Goal: Task Accomplishment & Management: Complete application form

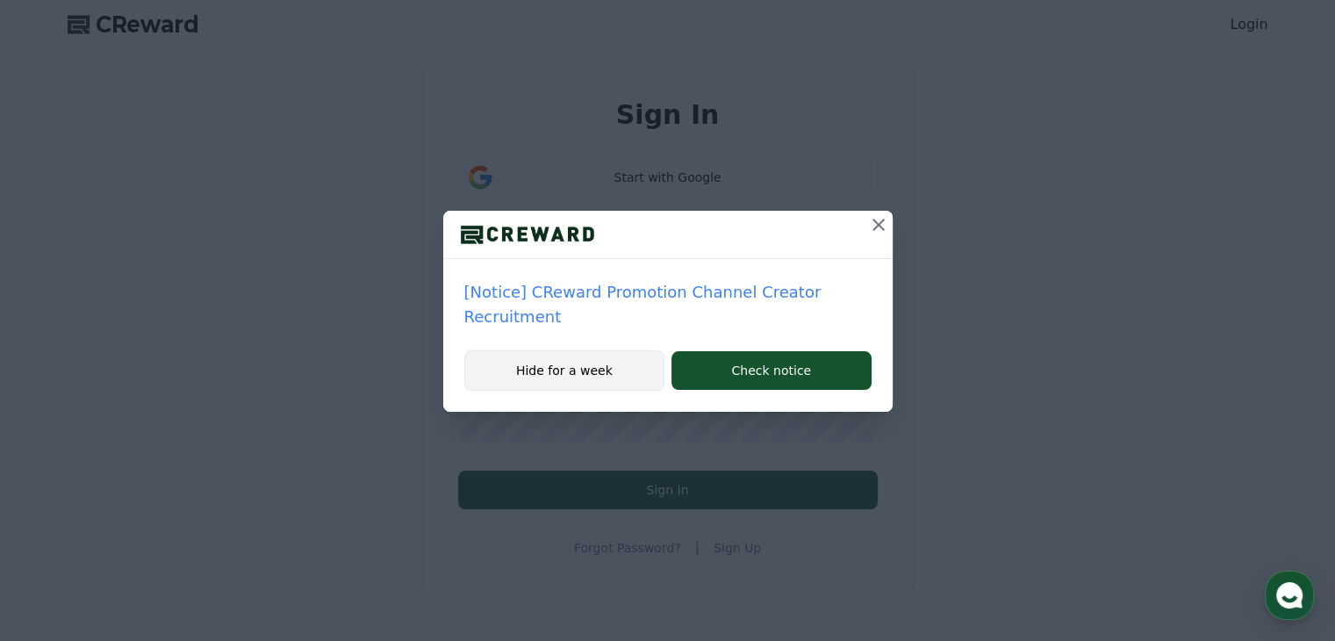
click at [598, 350] on button "Hide for a week" at bounding box center [564, 370] width 201 height 40
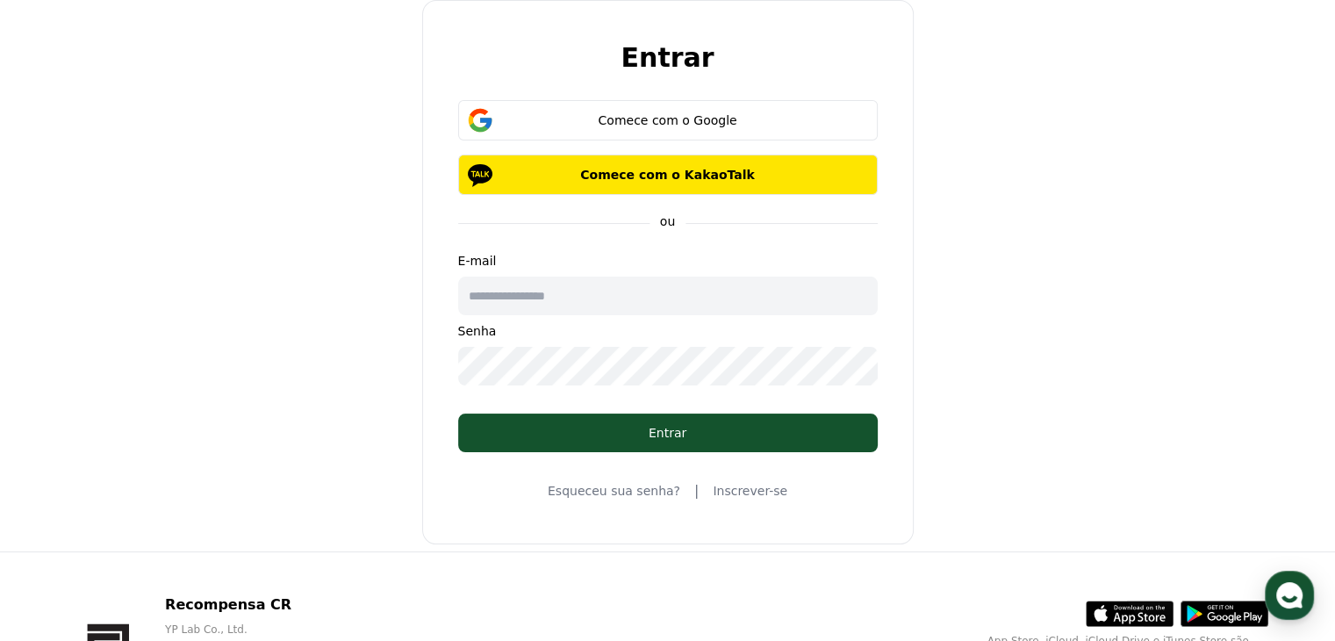
scroll to position [88, 0]
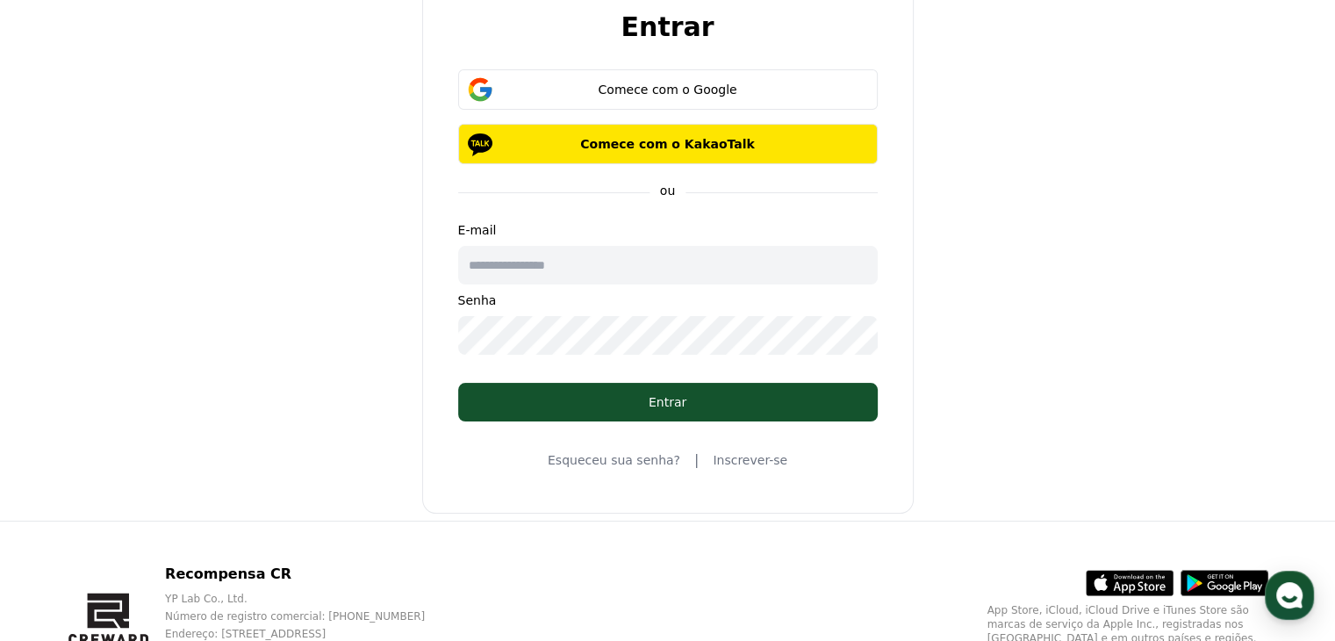
click at [733, 460] on font "Inscrever-se" at bounding box center [750, 460] width 75 height 14
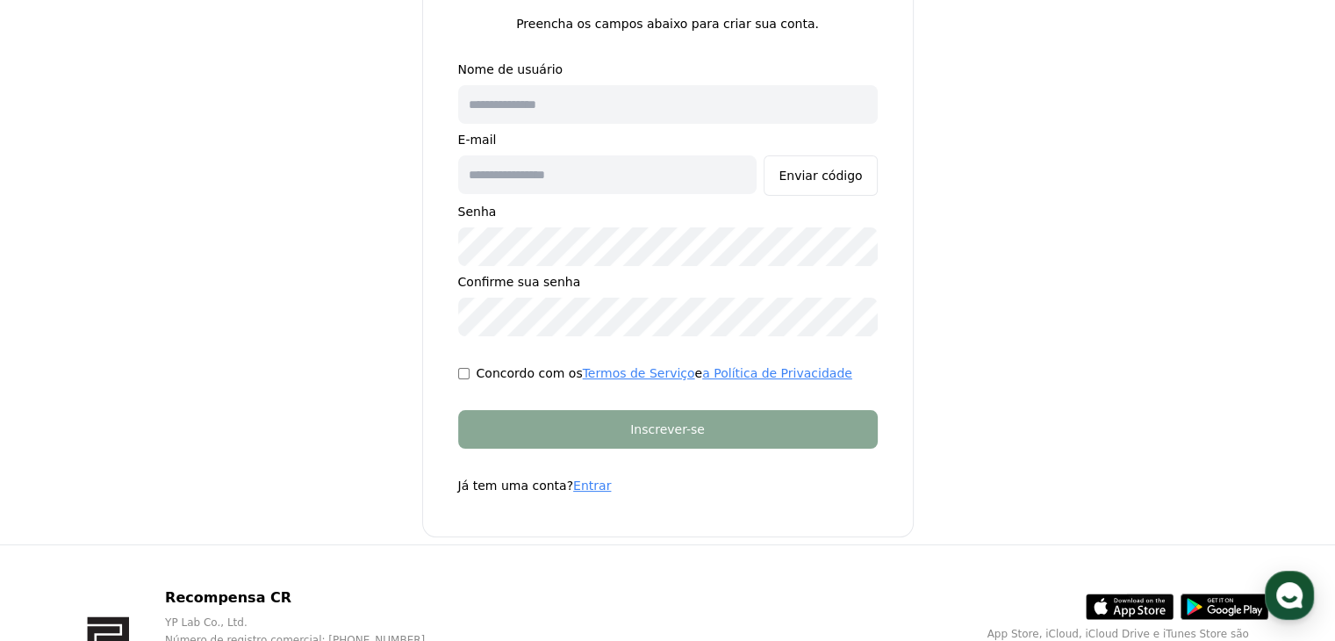
scroll to position [74, 0]
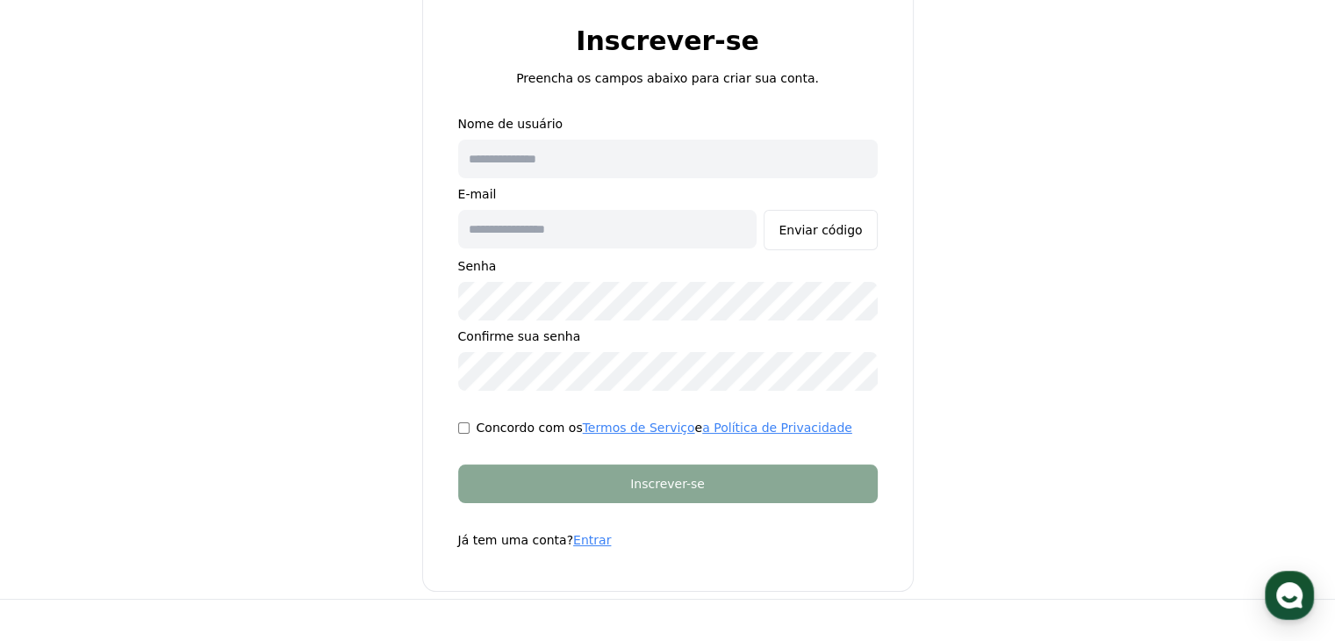
click at [608, 171] on input "text" at bounding box center [668, 159] width 420 height 39
type input "**********"
click at [574, 233] on input "text" at bounding box center [607, 229] width 299 height 39
type input "**********"
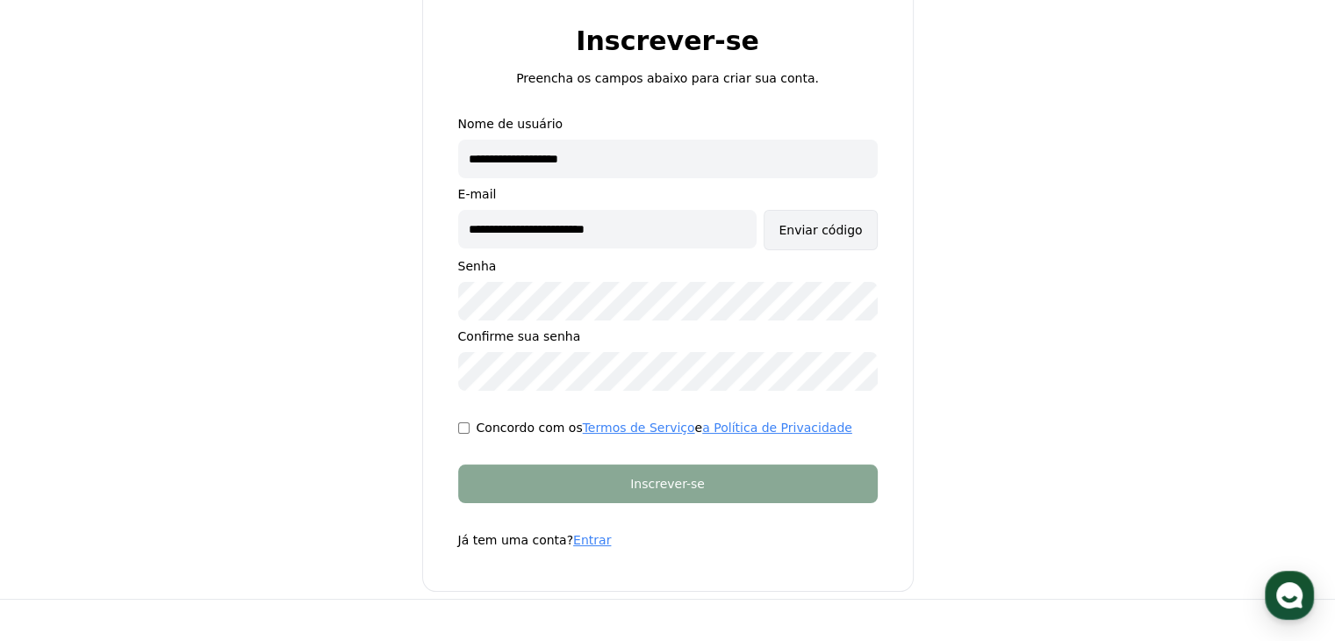
click at [808, 226] on font "Enviar código" at bounding box center [820, 230] width 83 height 14
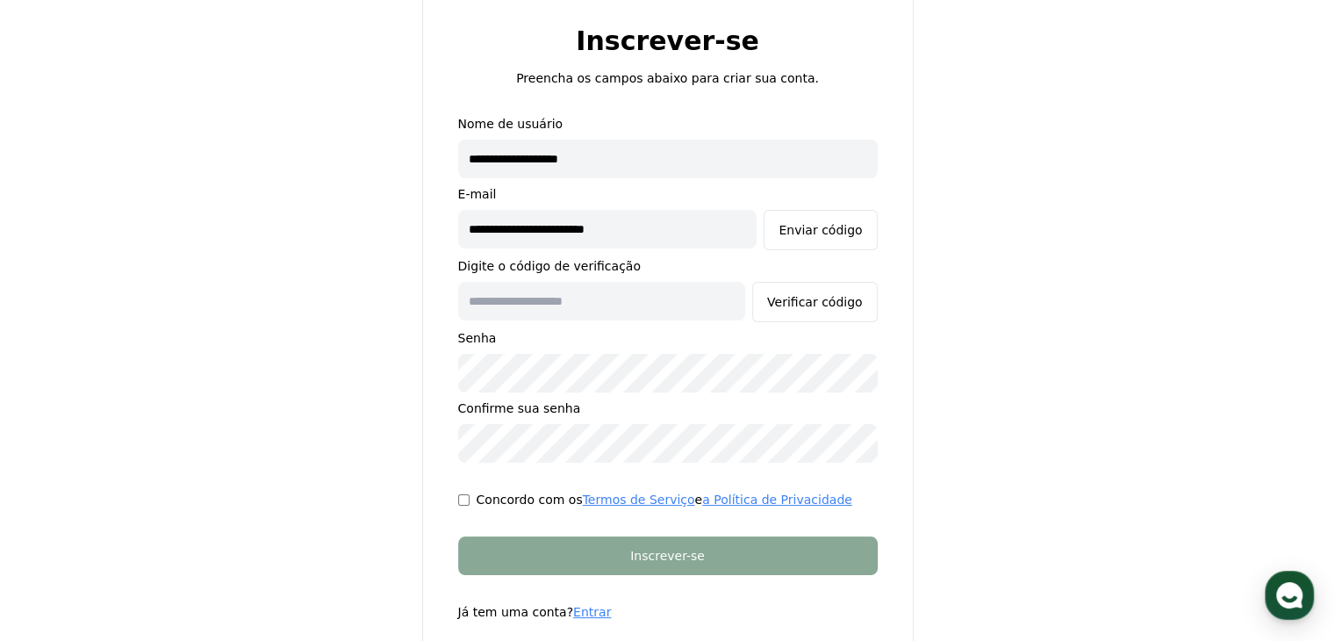
click at [628, 299] on input "text" at bounding box center [601, 301] width 287 height 39
paste input "******"
type input "******"
click at [821, 299] on font "Verificar código" at bounding box center [815, 302] width 96 height 14
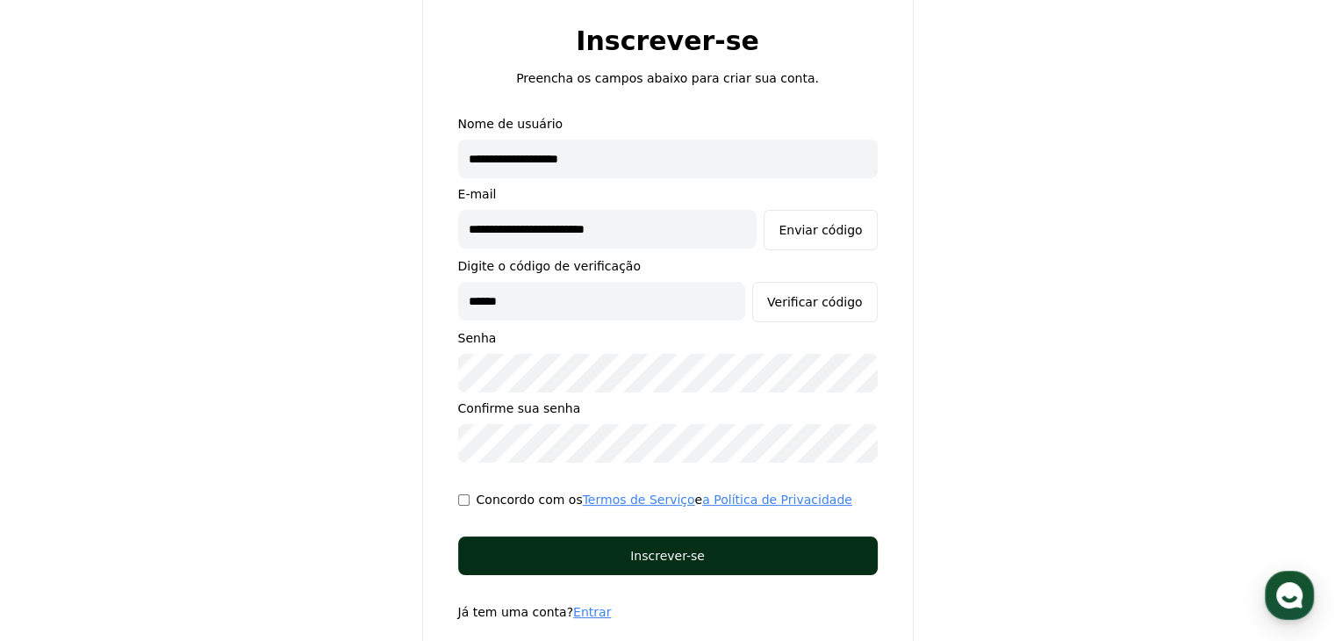
click at [750, 551] on div "Inscrever-se" at bounding box center [667, 556] width 349 height 18
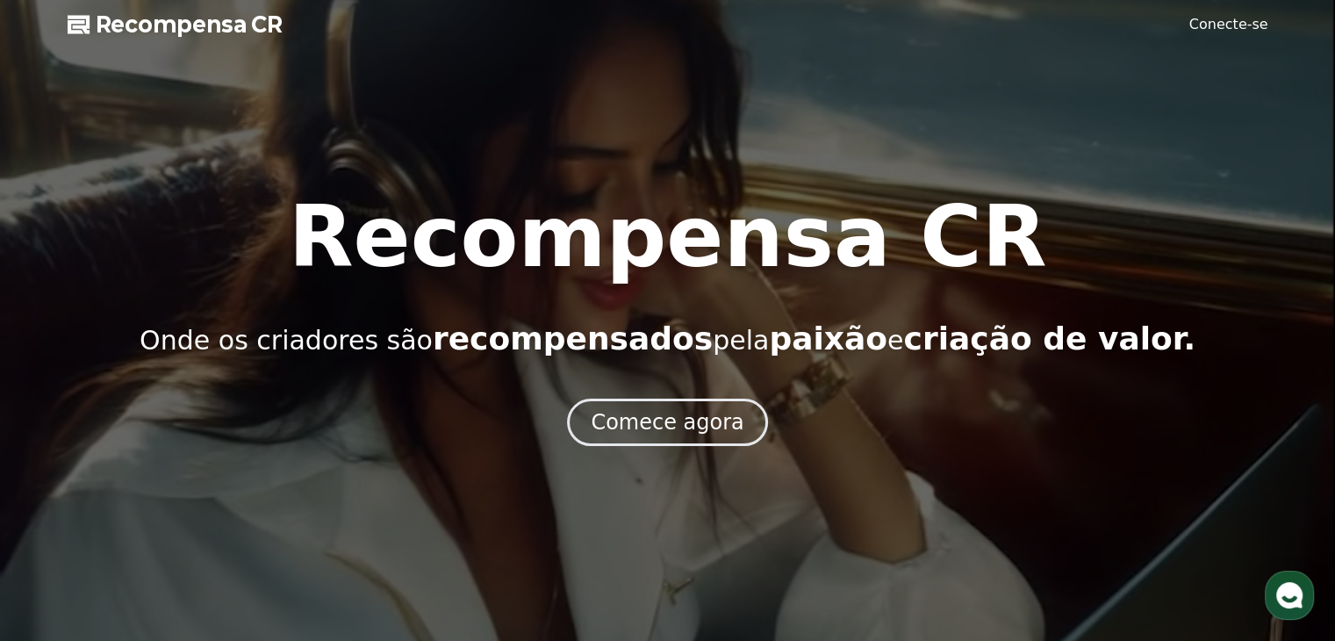
click at [1239, 29] on font "Conecte-se" at bounding box center [1228, 24] width 79 height 17
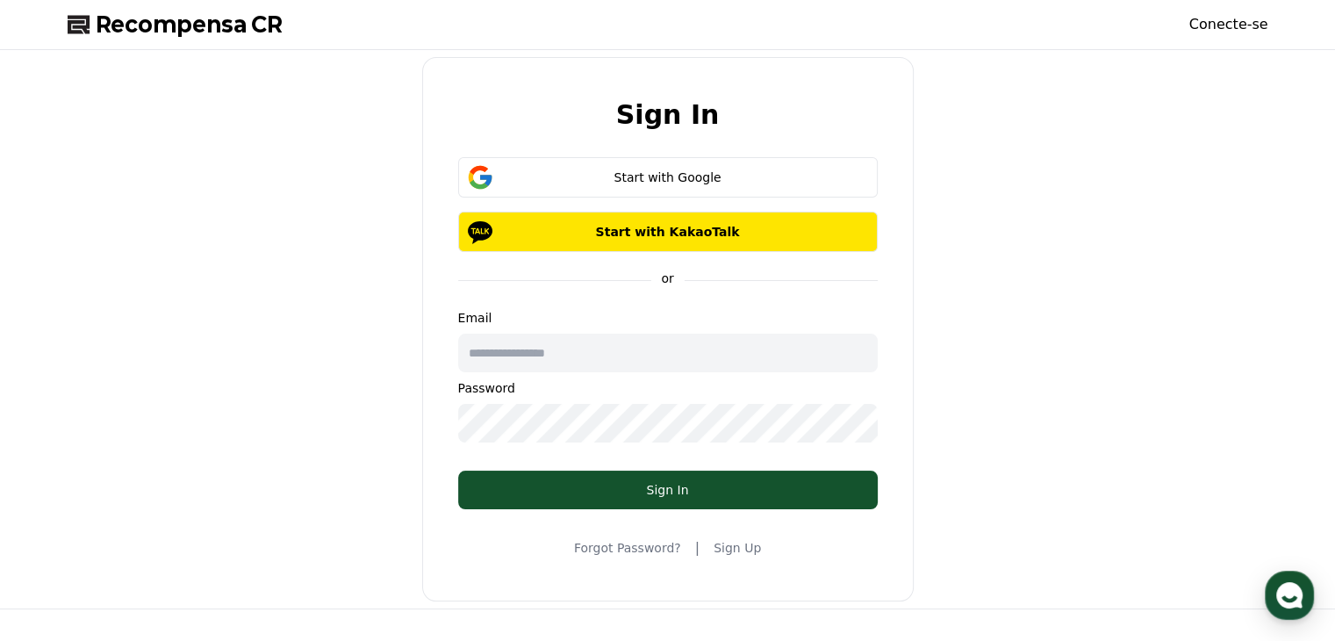
type input "**********"
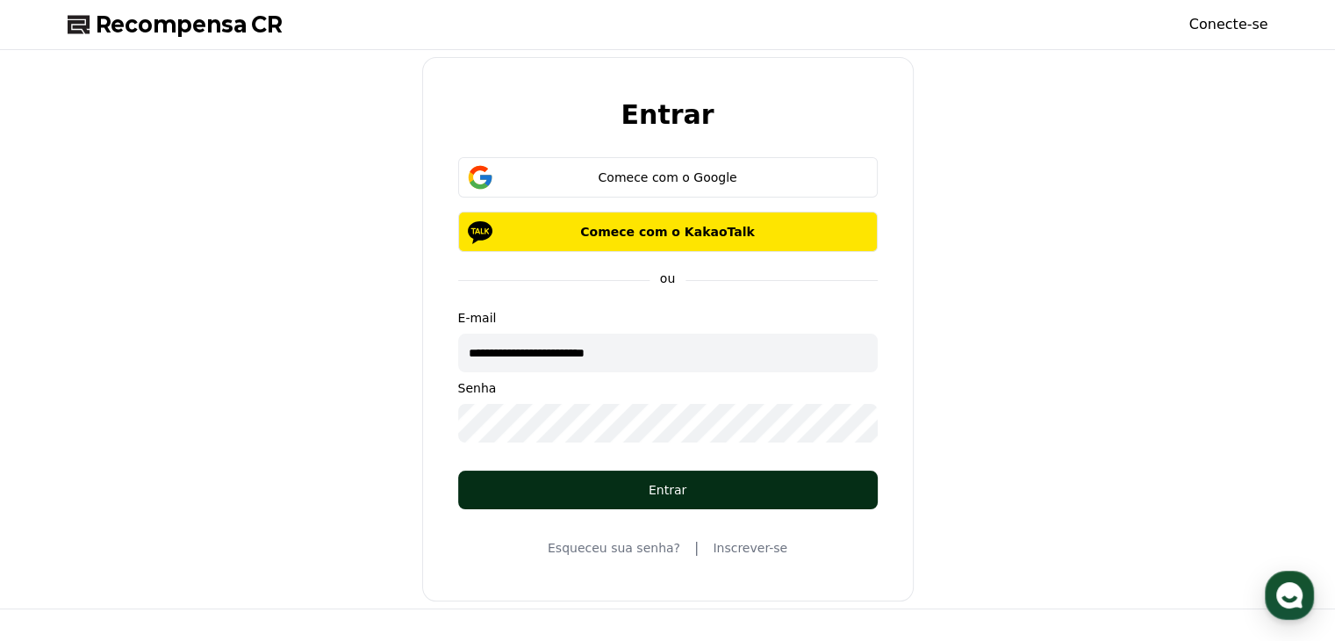
click at [682, 483] on font "Entrar" at bounding box center [668, 490] width 38 height 14
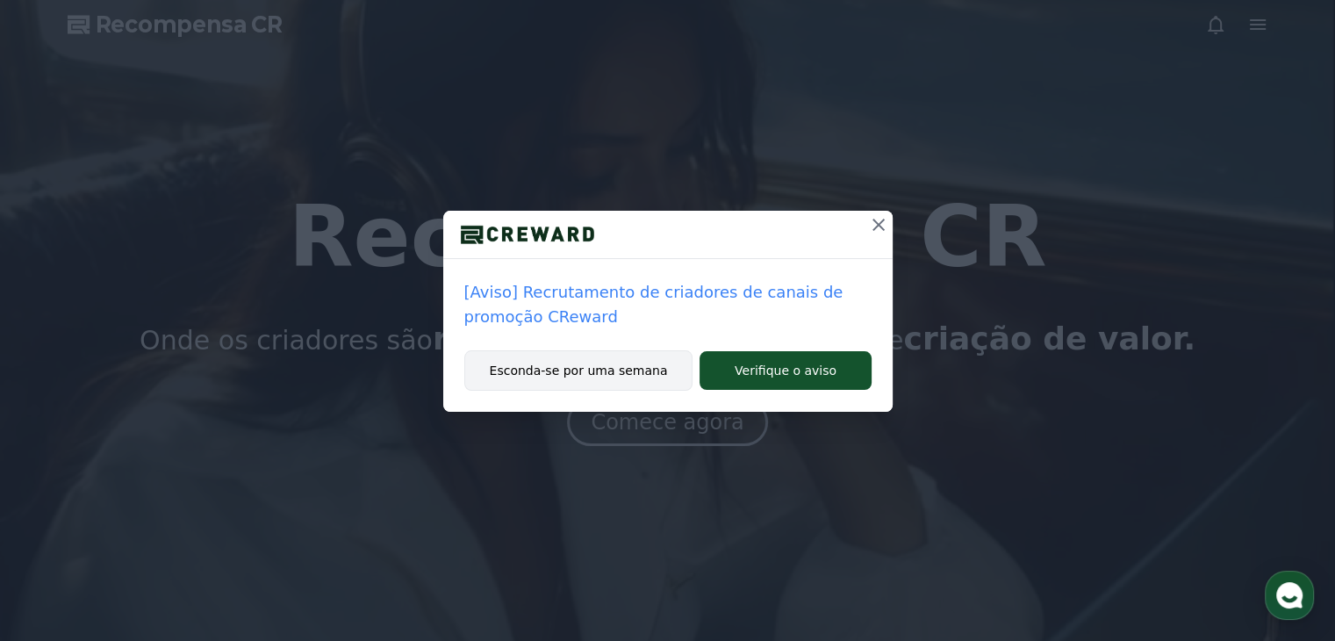
click at [617, 384] on button "Esconda-se por uma semana" at bounding box center [578, 370] width 229 height 40
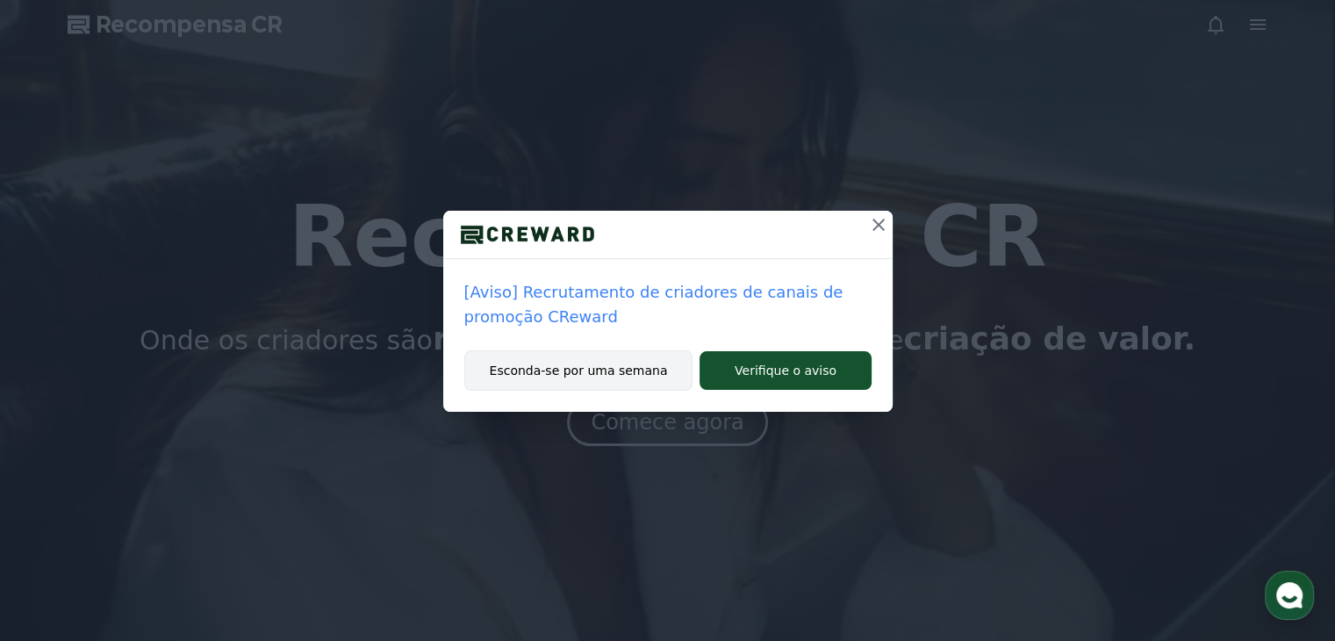
click at [609, 361] on button "Esconda-se por uma semana" at bounding box center [578, 370] width 229 height 40
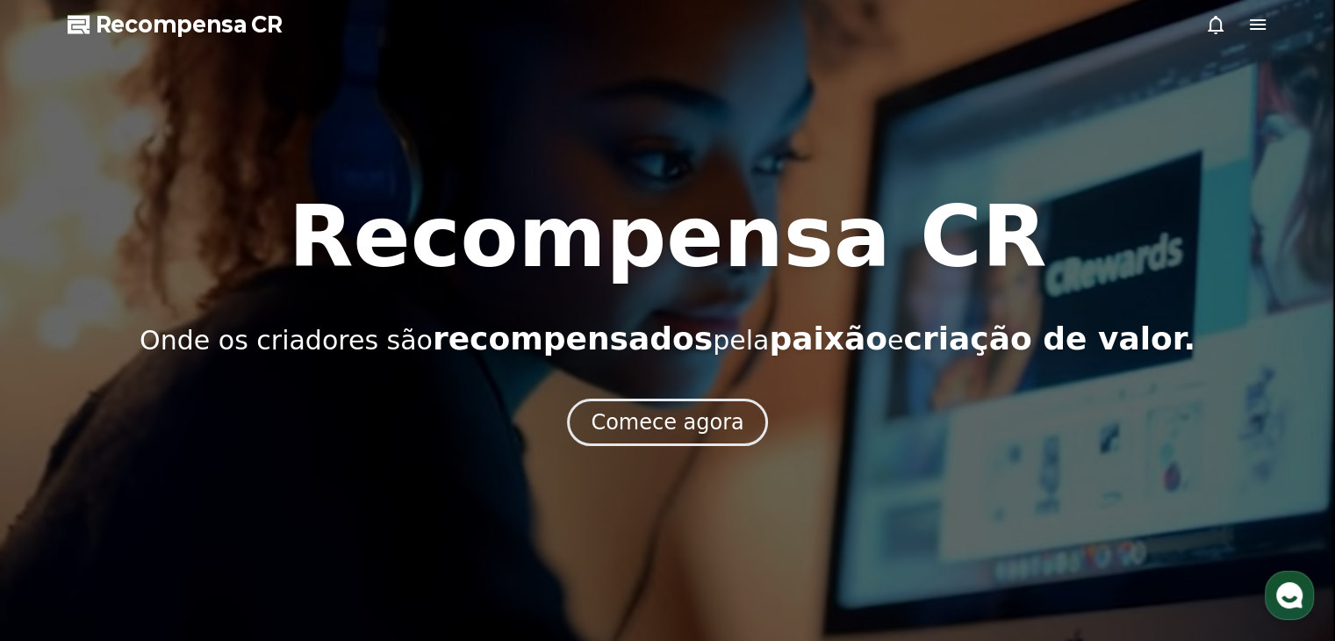
click at [1249, 28] on icon at bounding box center [1257, 24] width 21 height 21
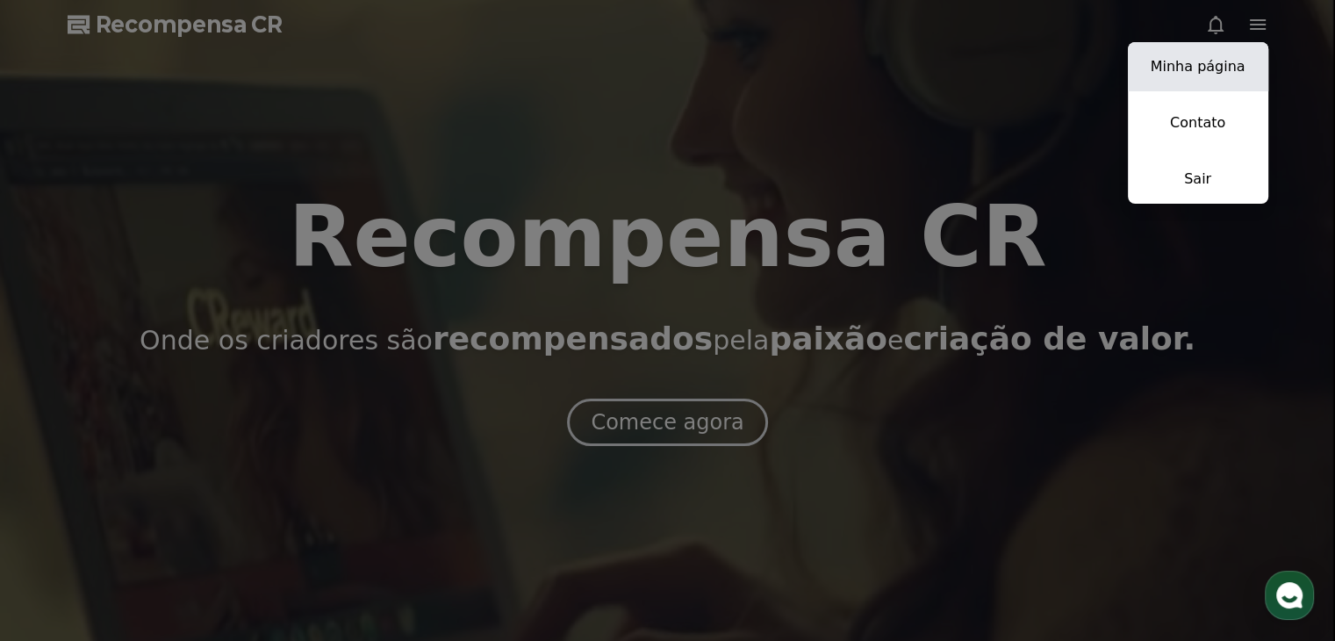
click at [1202, 61] on font "Minha página" at bounding box center [1198, 66] width 95 height 17
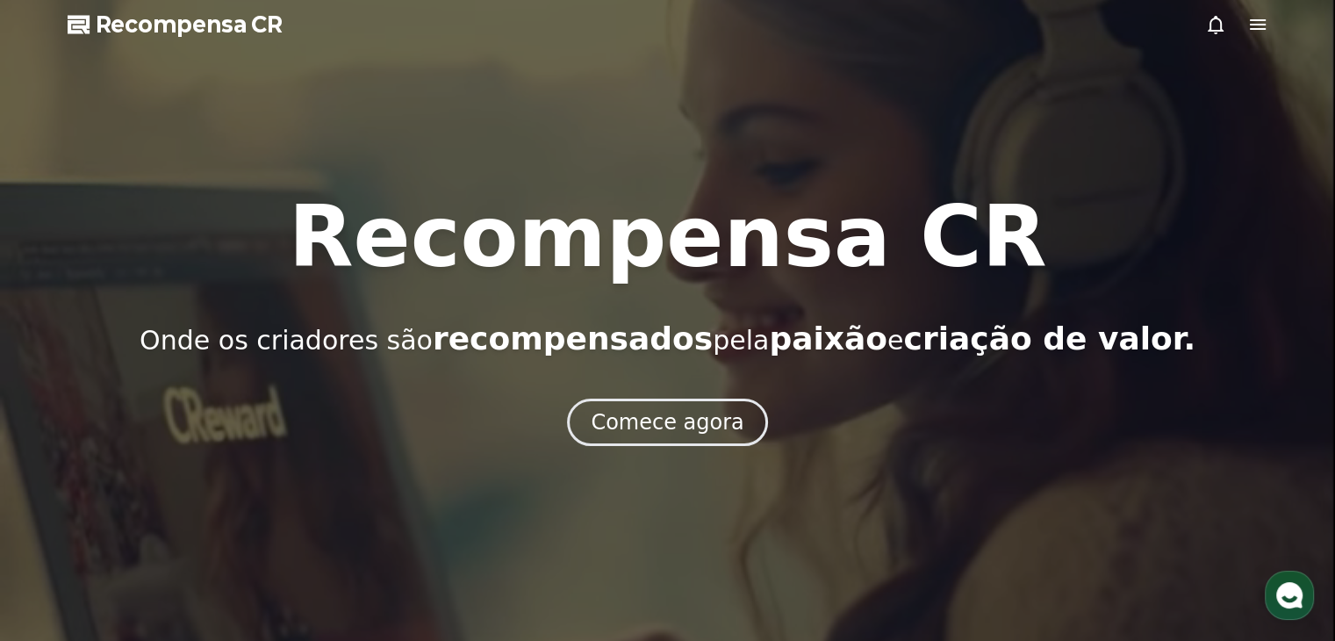
select select "**********"
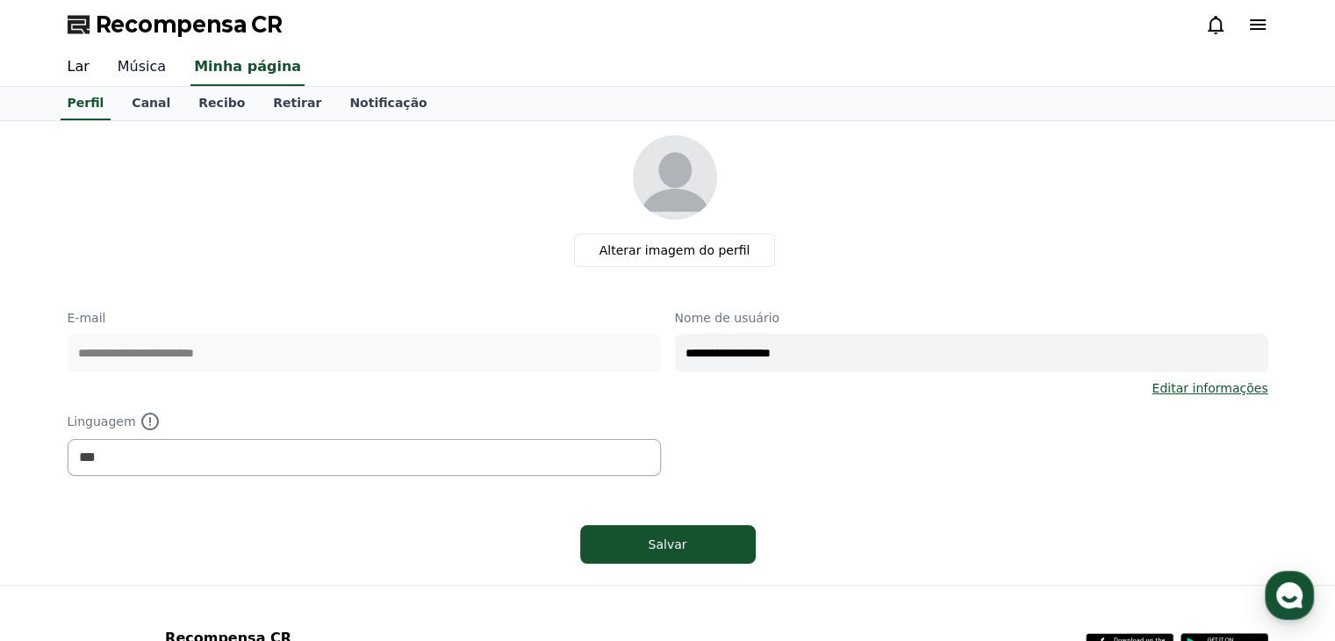
click at [145, 66] on font "Música" at bounding box center [142, 66] width 48 height 17
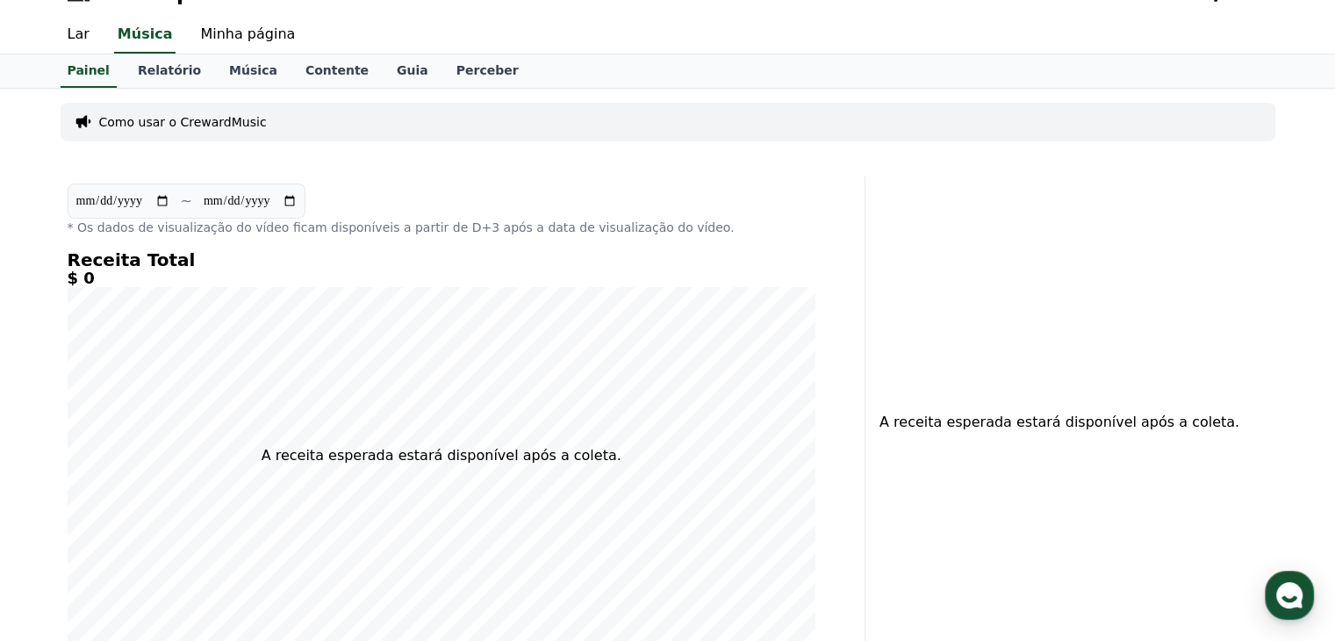
scroll to position [88, 0]
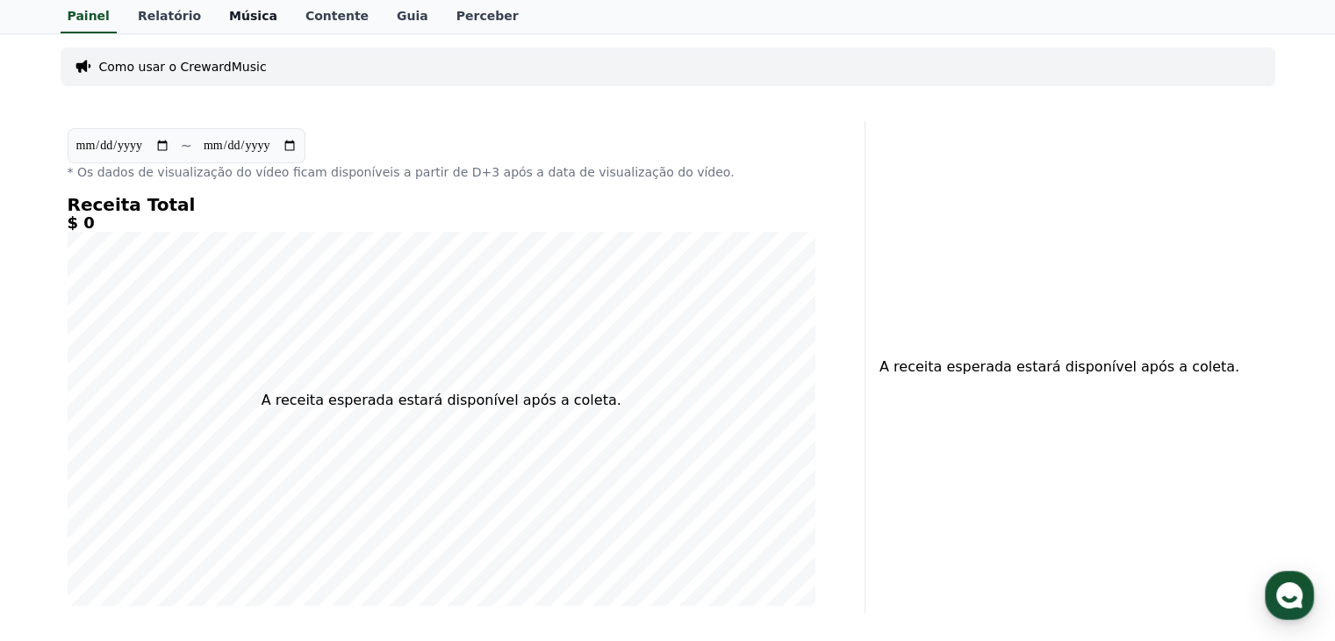
click at [242, 22] on font "Música" at bounding box center [253, 16] width 48 height 14
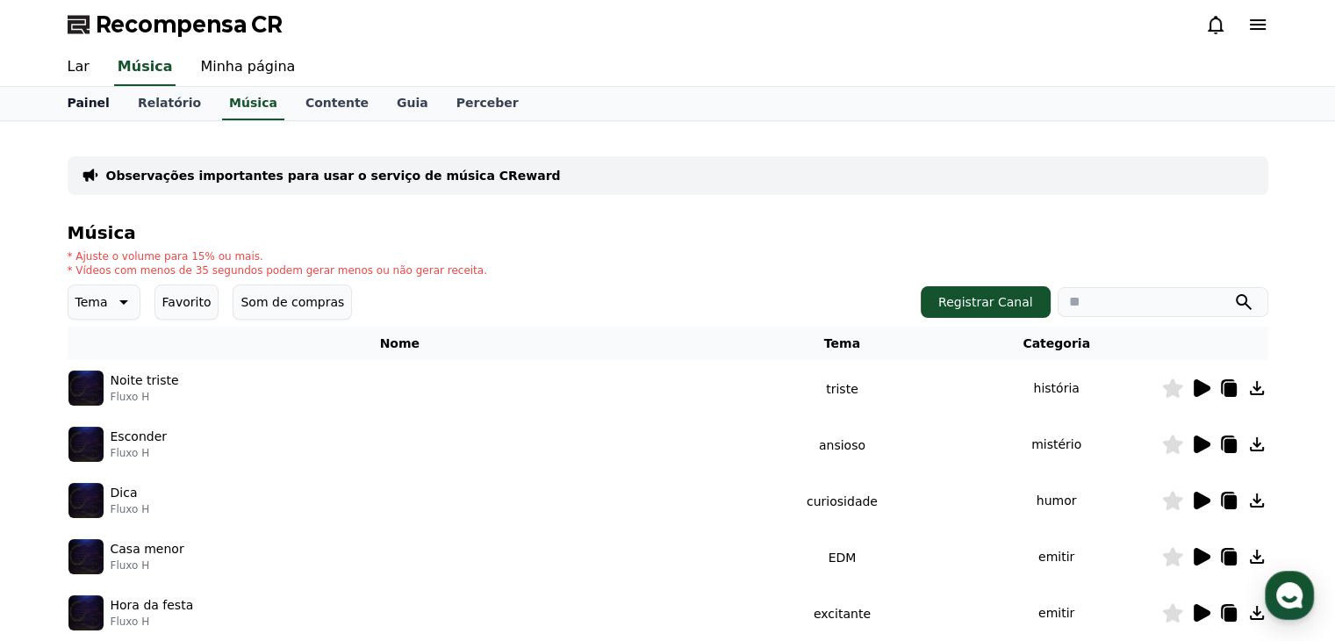
click at [79, 110] on link "Painel" at bounding box center [89, 103] width 70 height 33
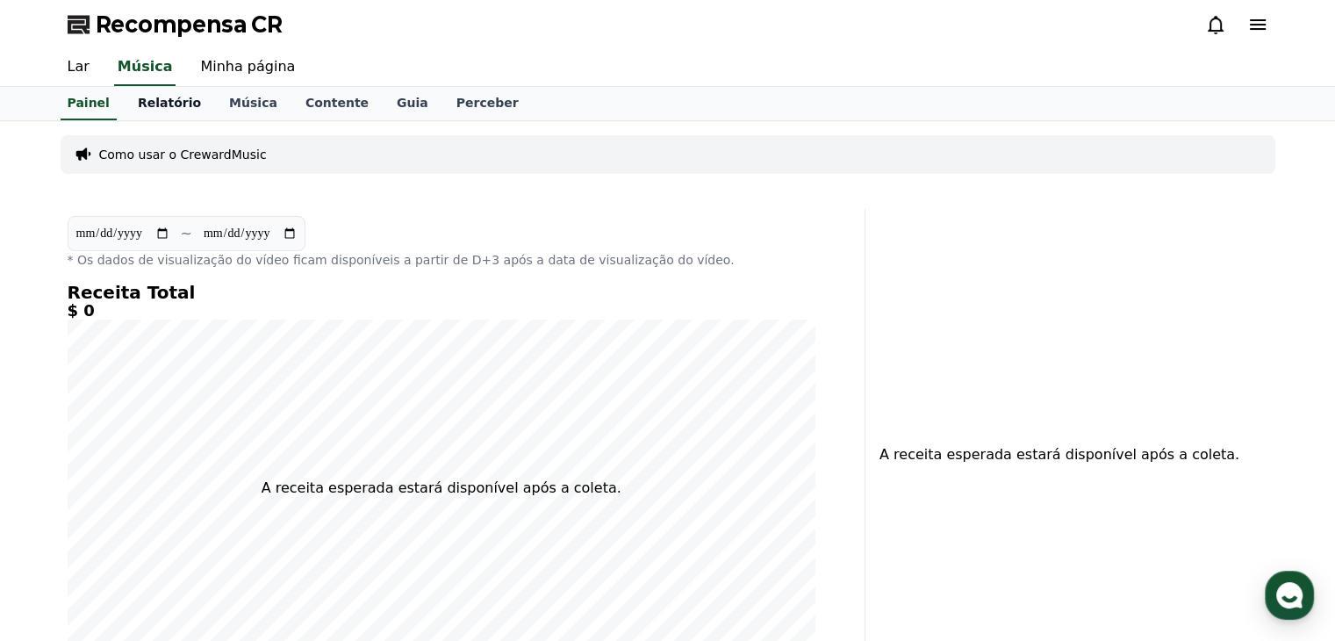
click at [165, 96] on font "Relatório" at bounding box center [169, 103] width 63 height 14
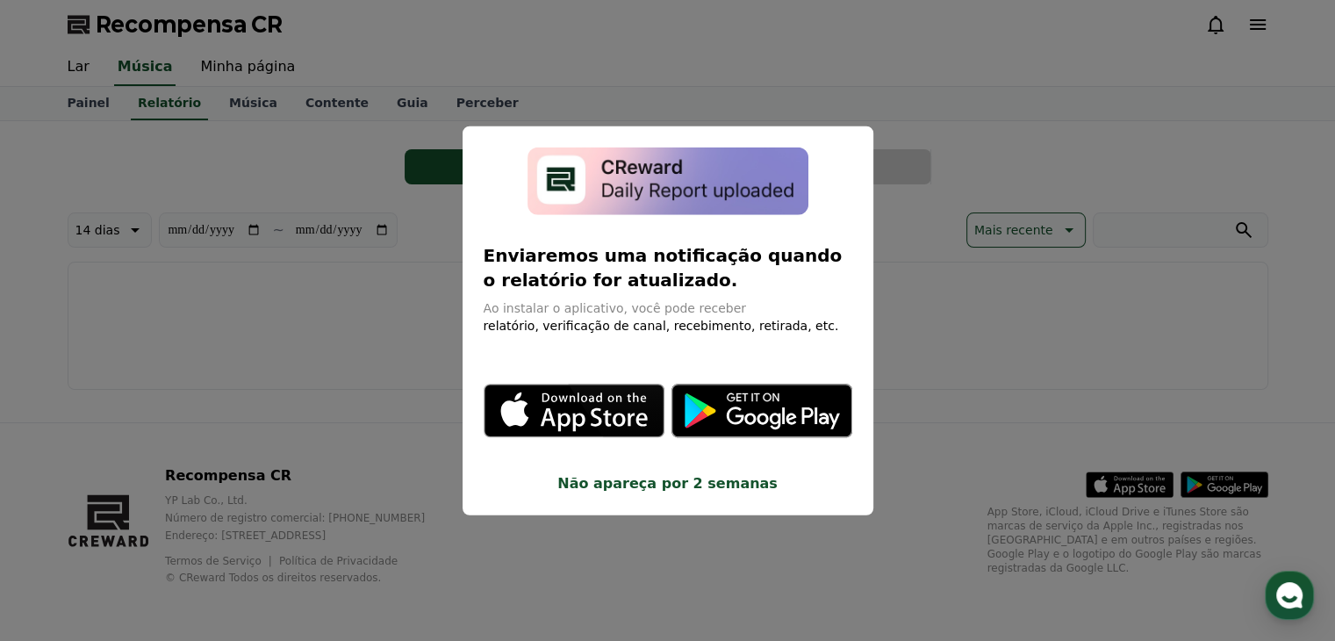
click at [226, 106] on button "fechar modal" at bounding box center [667, 320] width 1335 height 641
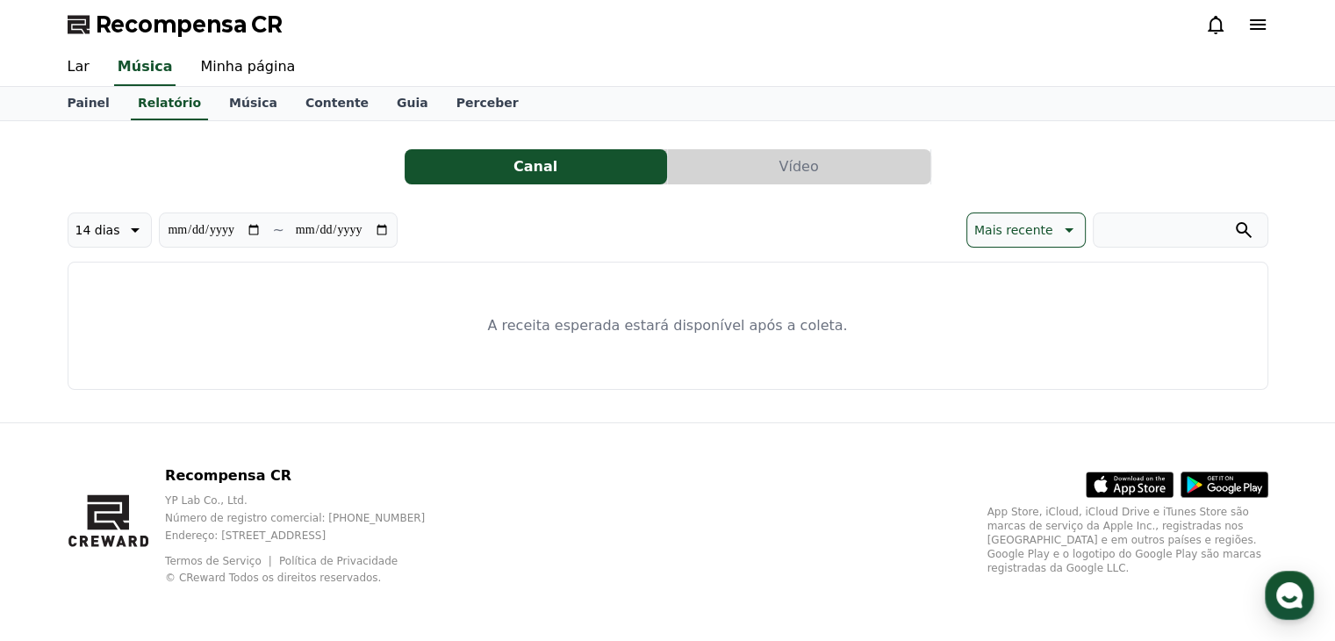
click at [551, 175] on button "Canal" at bounding box center [536, 166] width 262 height 35
click at [811, 171] on font "Vídeo" at bounding box center [798, 166] width 39 height 17
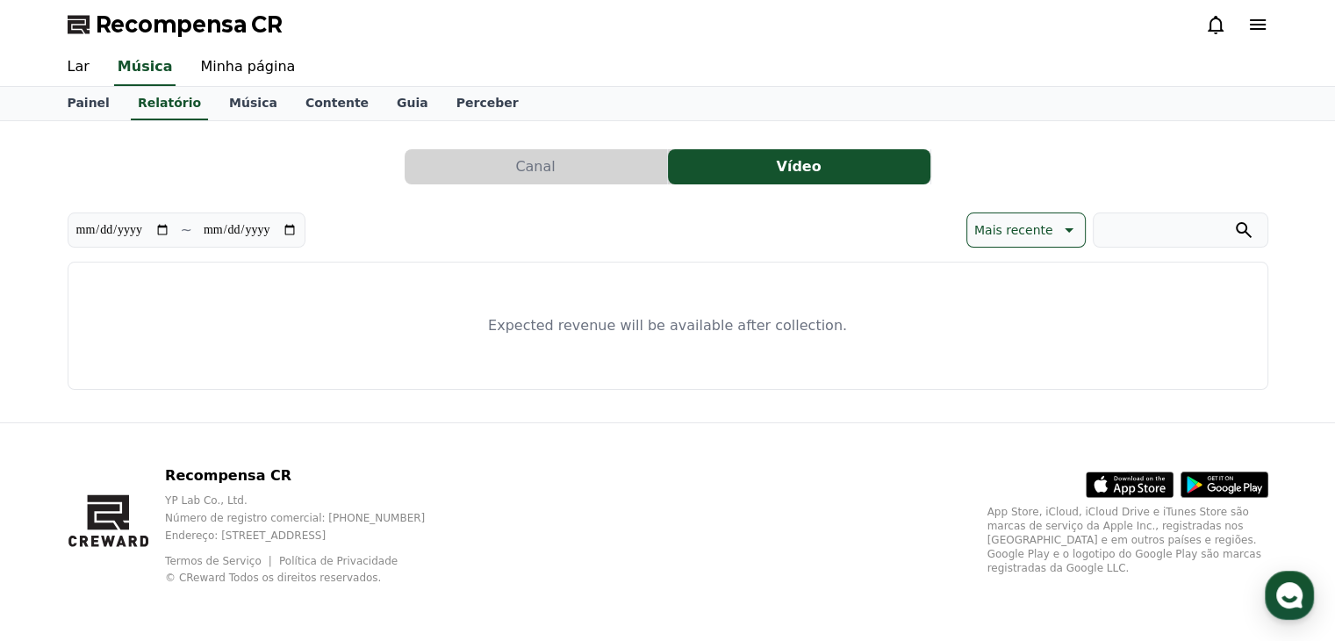
click at [596, 172] on button "Canal" at bounding box center [536, 166] width 262 height 35
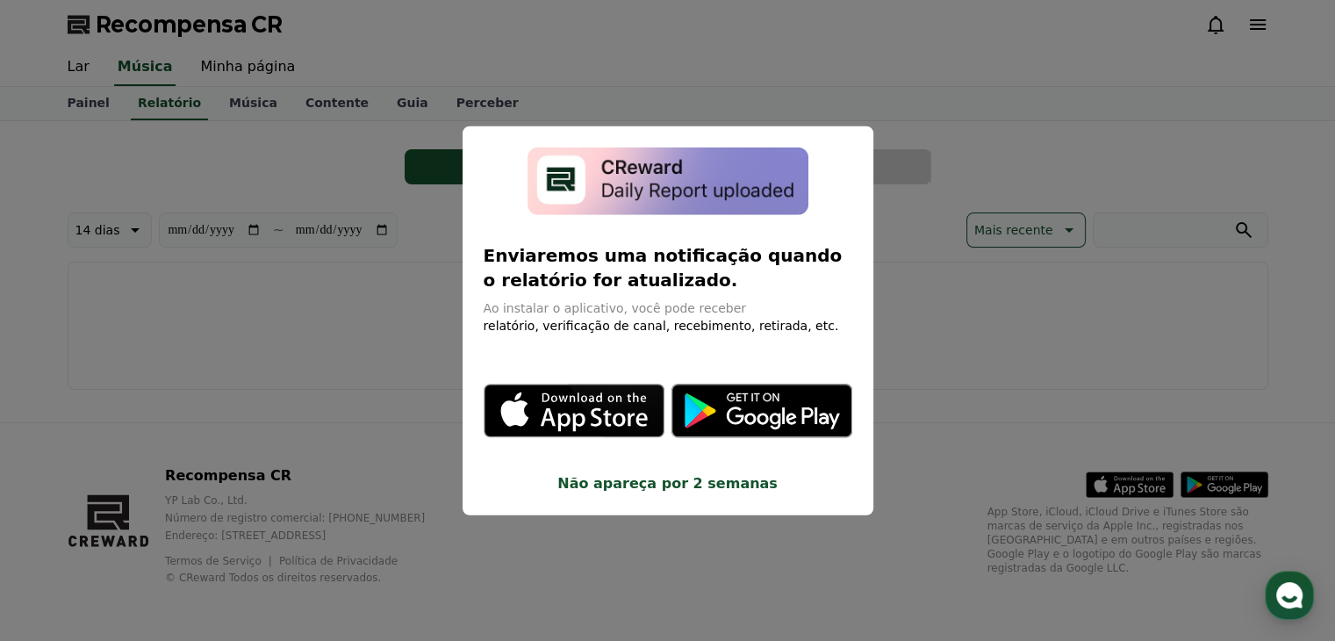
click at [417, 167] on button "fechar modal" at bounding box center [667, 320] width 1335 height 641
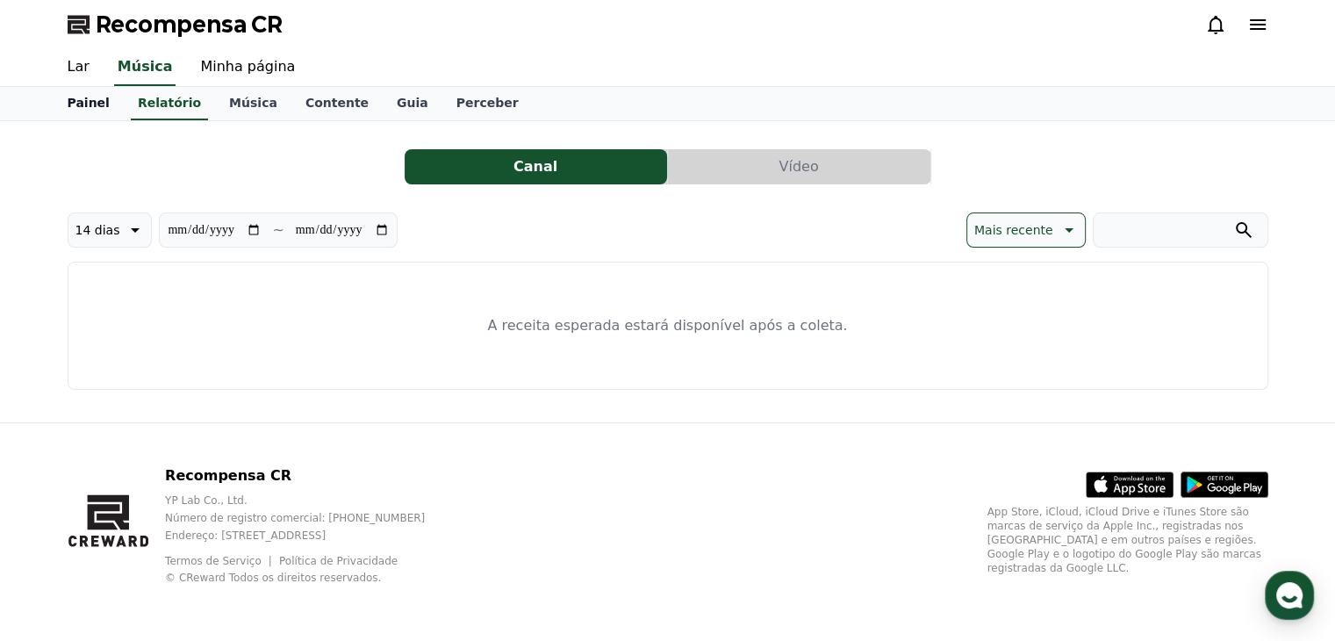
click at [81, 104] on font "Painel" at bounding box center [89, 103] width 42 height 14
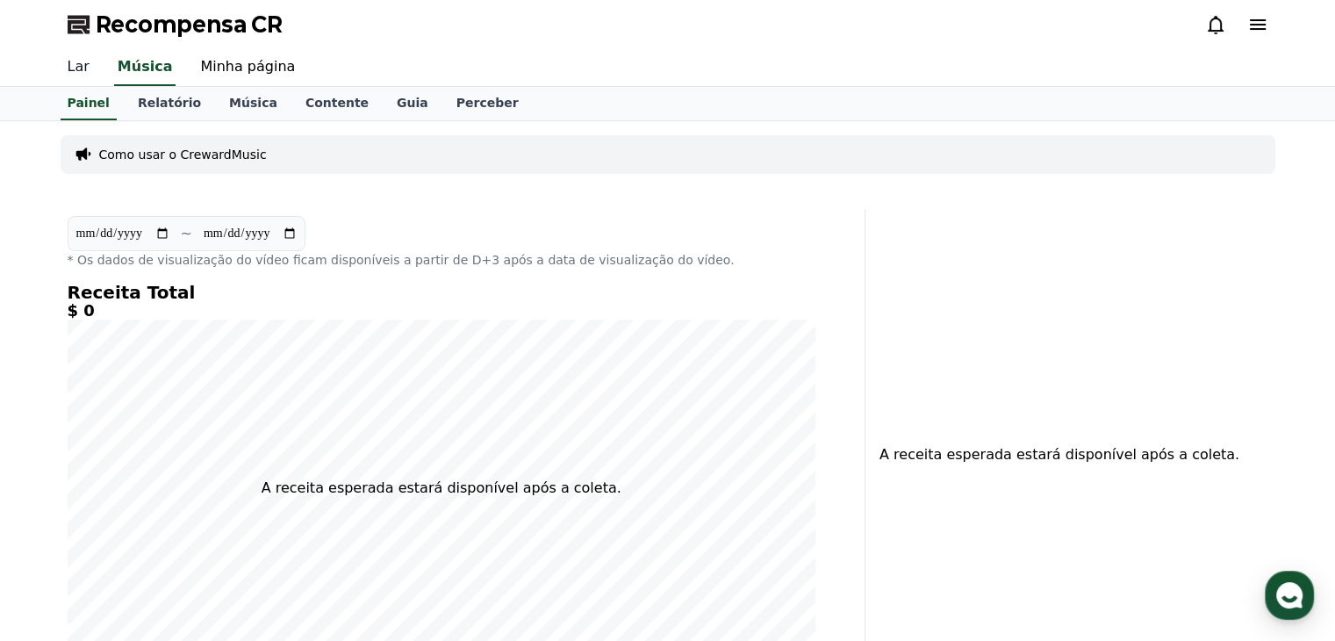
click at [76, 76] on link "Lar" at bounding box center [79, 67] width 50 height 37
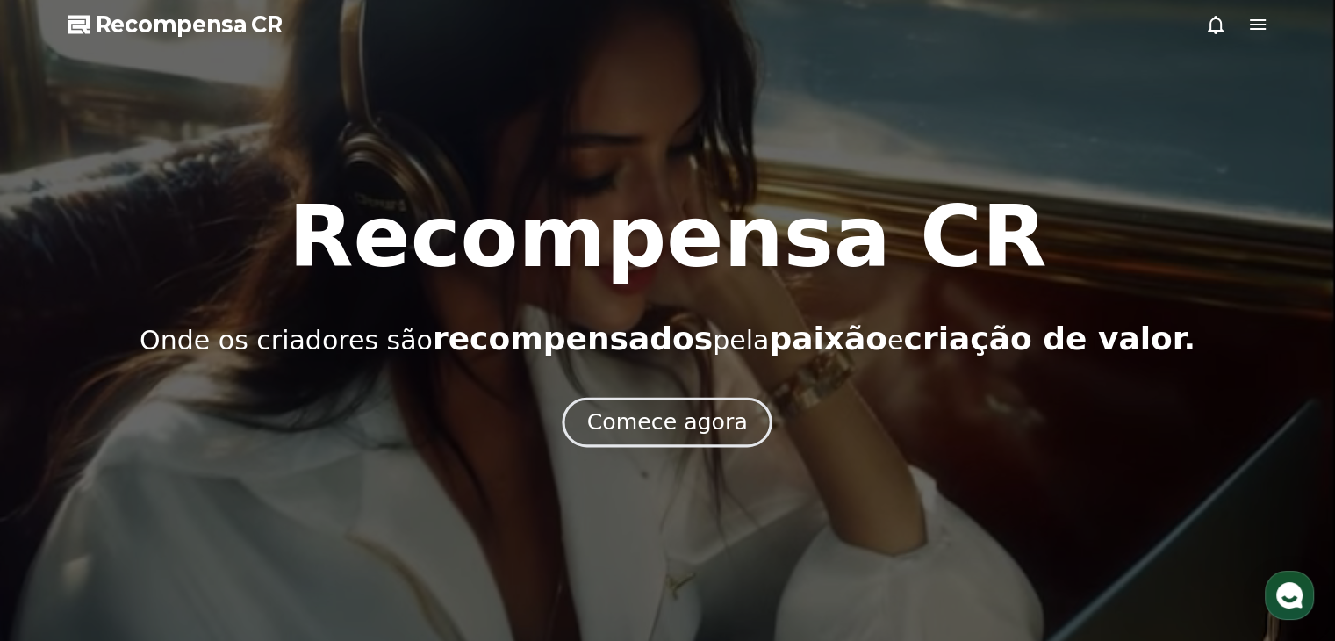
click at [692, 409] on font "Comece agora" at bounding box center [667, 421] width 161 height 25
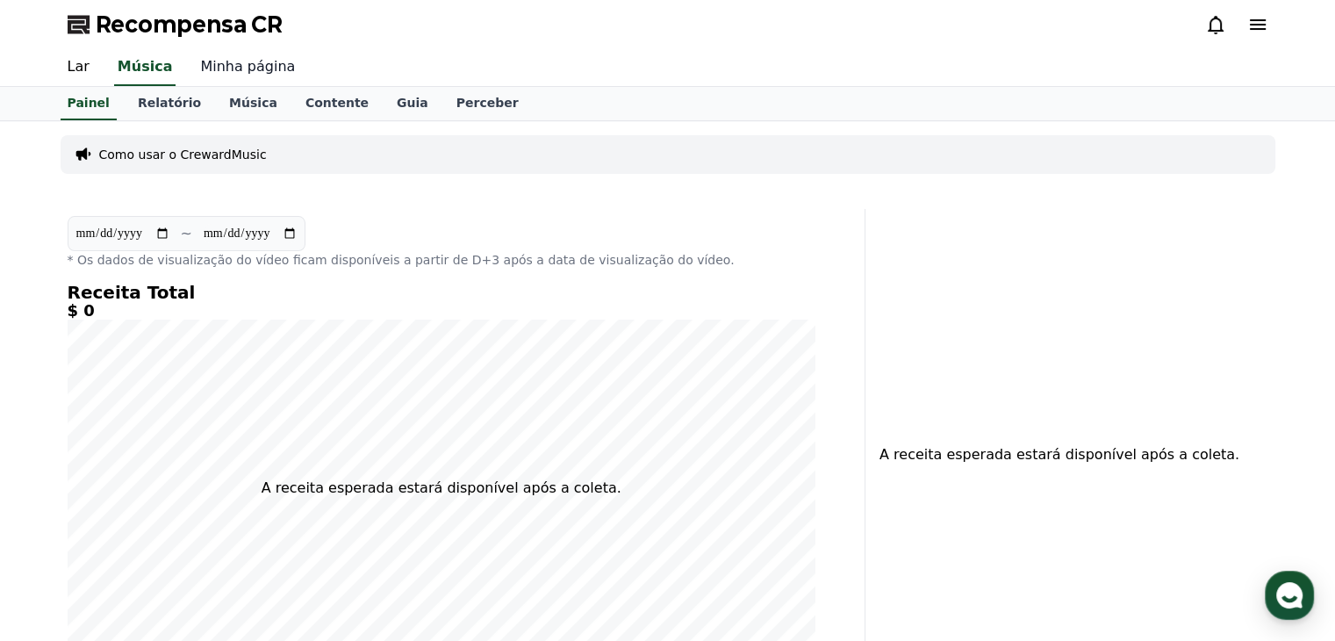
click at [211, 71] on font "Minha página" at bounding box center [247, 66] width 95 height 17
select select "**********"
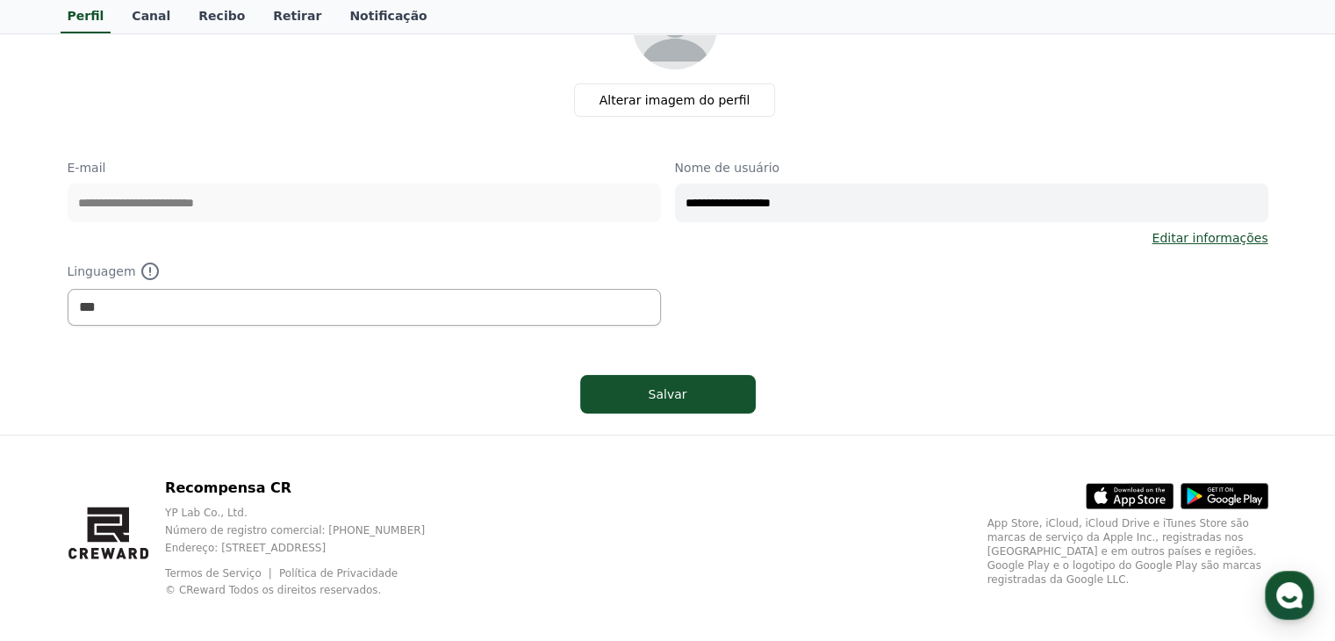
scroll to position [161, 0]
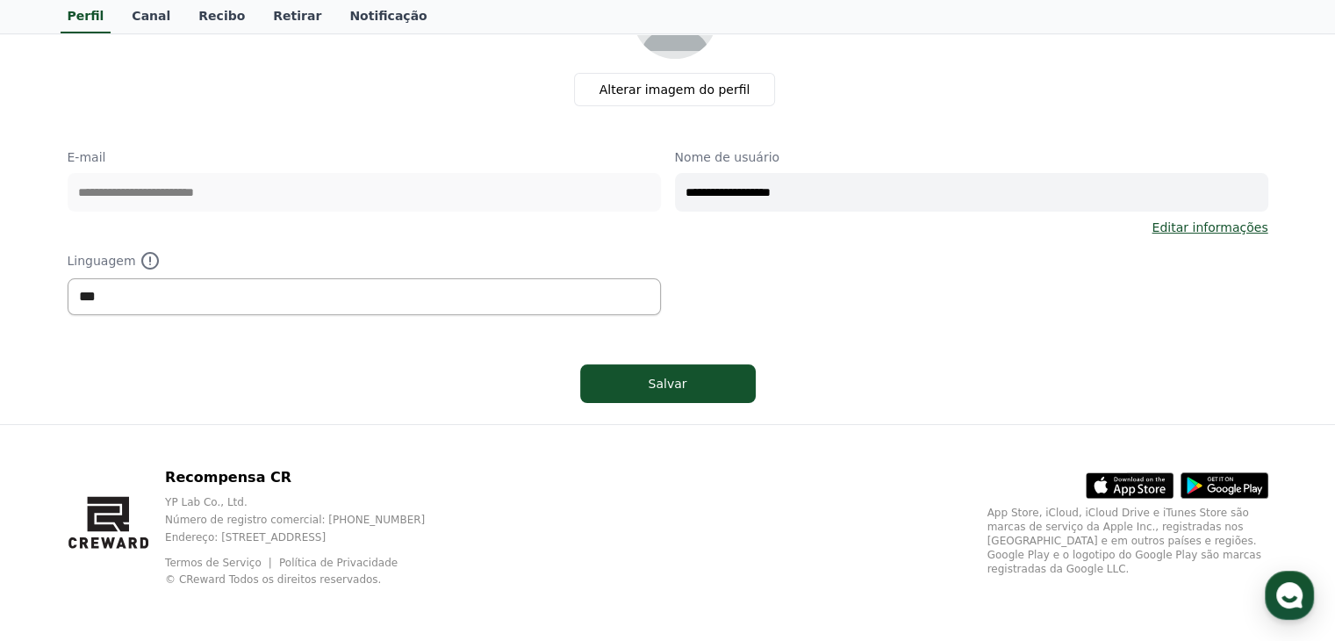
click at [449, 287] on select "*** ****** ***" at bounding box center [364, 296] width 593 height 37
click at [470, 255] on p "Linguagem" at bounding box center [364, 260] width 593 height 21
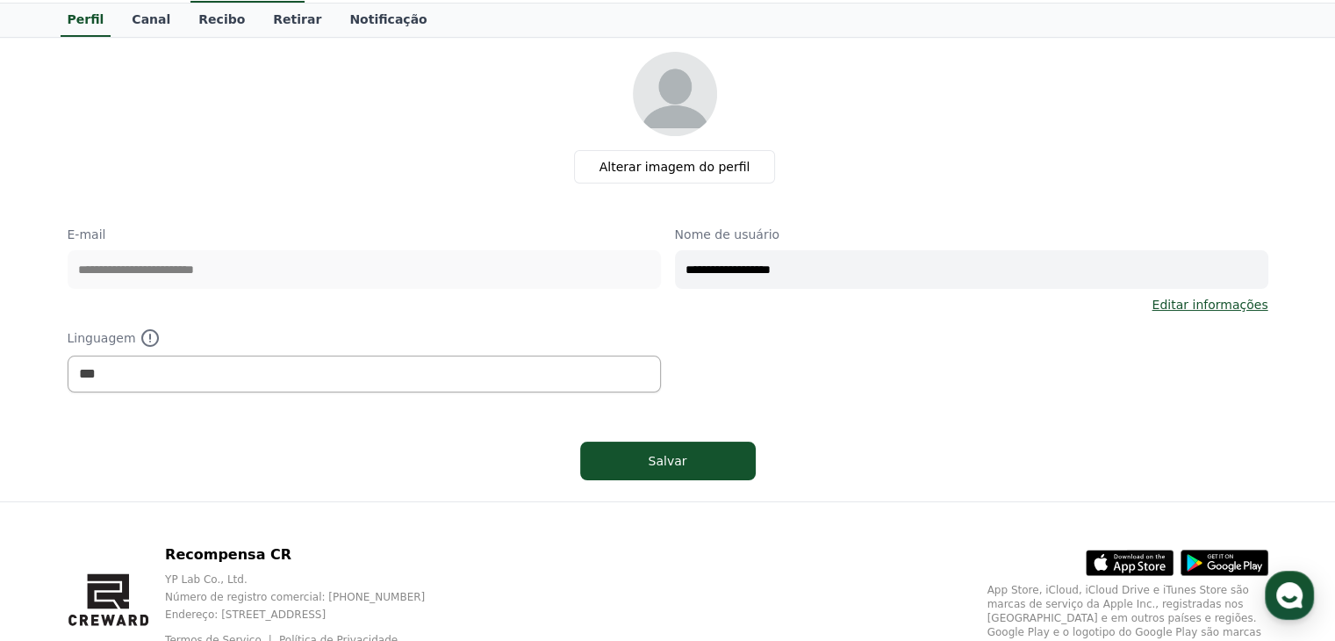
scroll to position [0, 0]
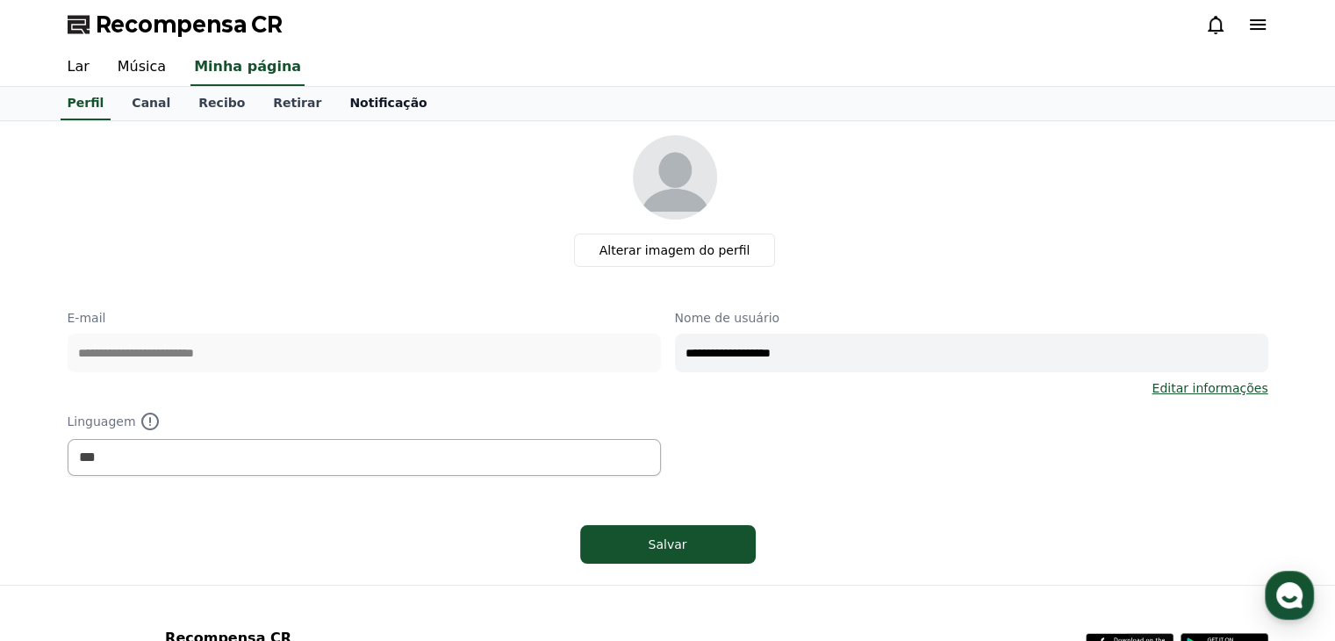
click at [349, 104] on font "Notificação" at bounding box center [387, 103] width 77 height 14
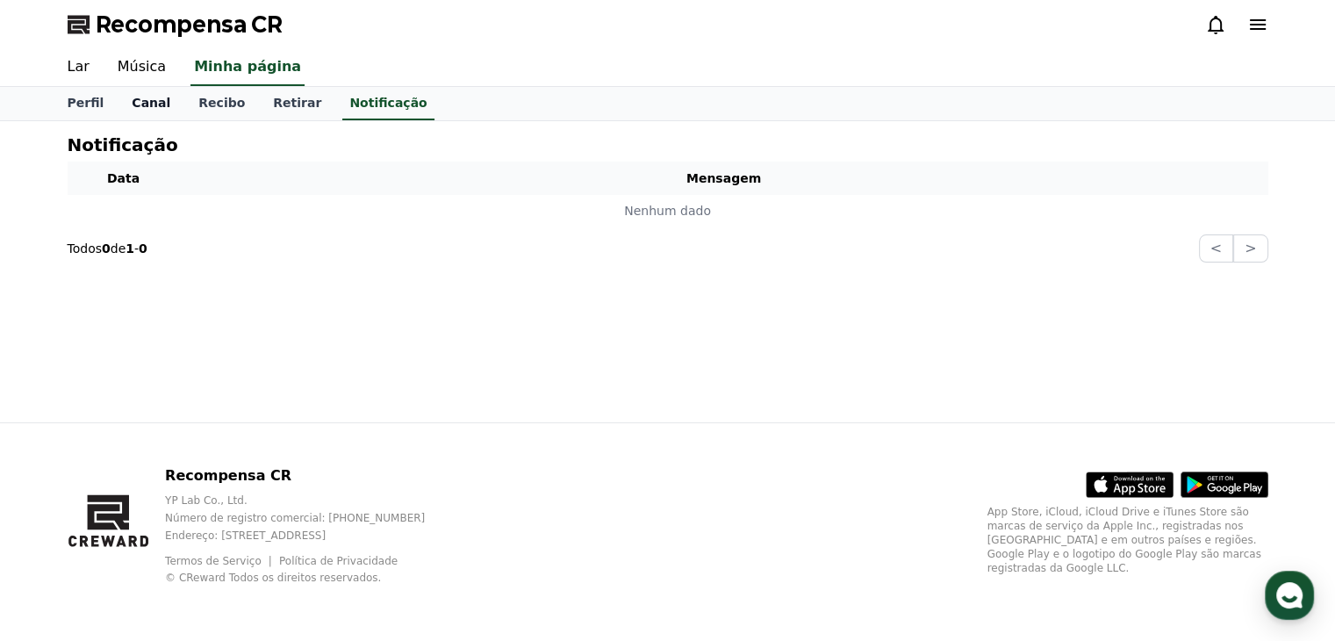
click at [148, 104] on font "Canal" at bounding box center [151, 103] width 39 height 14
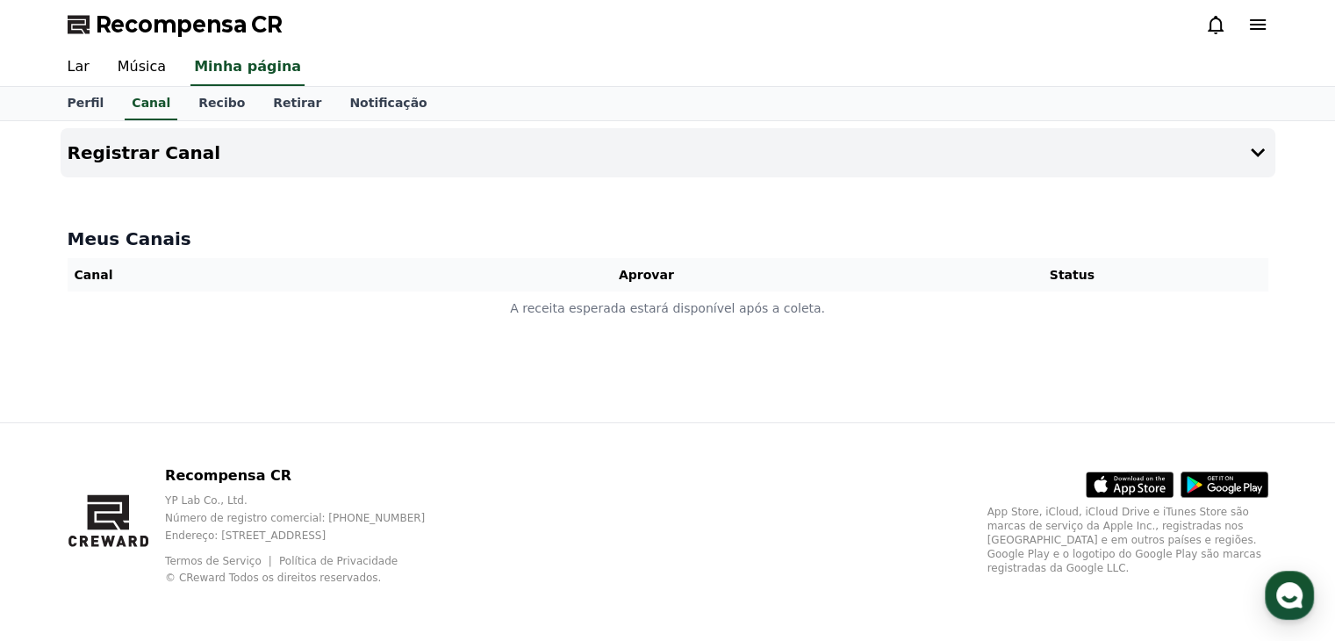
click at [646, 282] on font "Aprovar" at bounding box center [646, 275] width 55 height 14
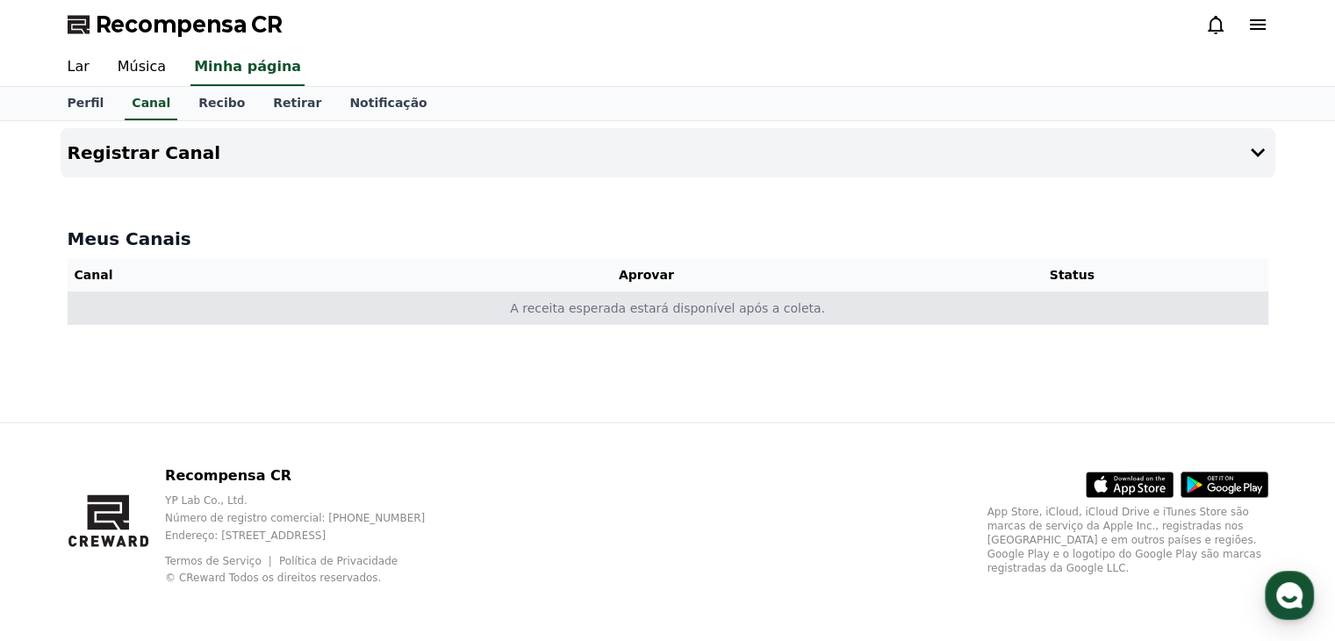
click at [537, 315] on font "A receita esperada estará disponível após a coleta." at bounding box center [667, 308] width 315 height 14
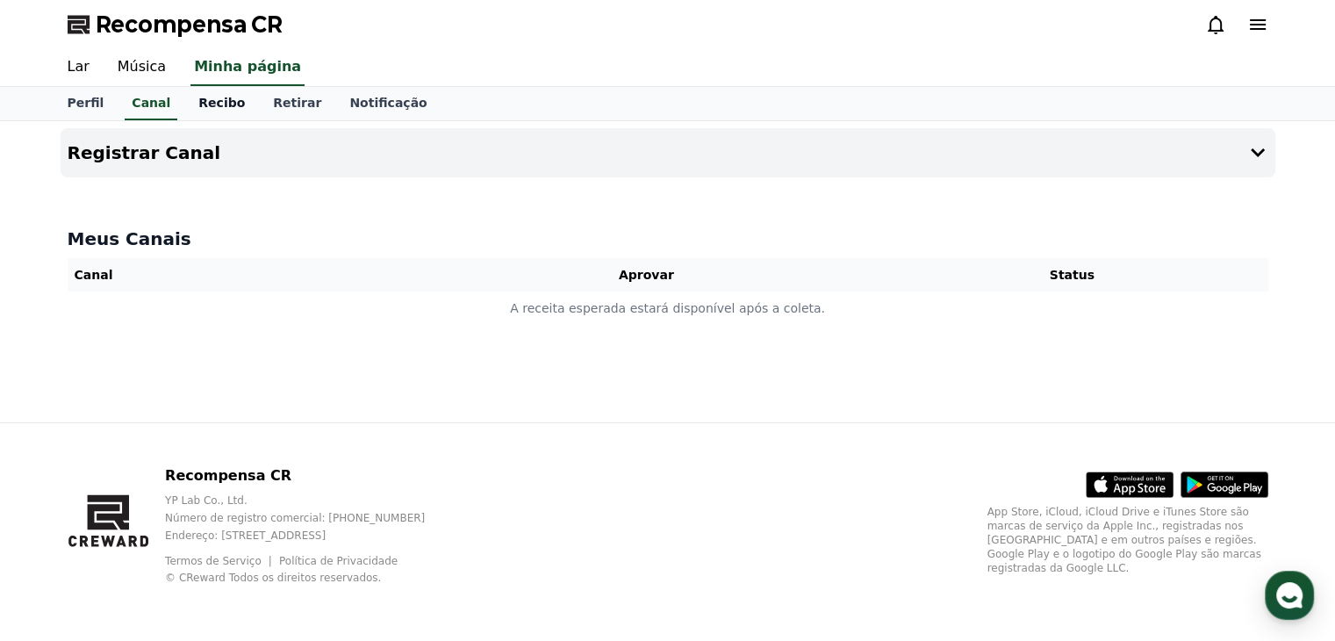
click at [217, 109] on font "Recibo" at bounding box center [221, 103] width 47 height 14
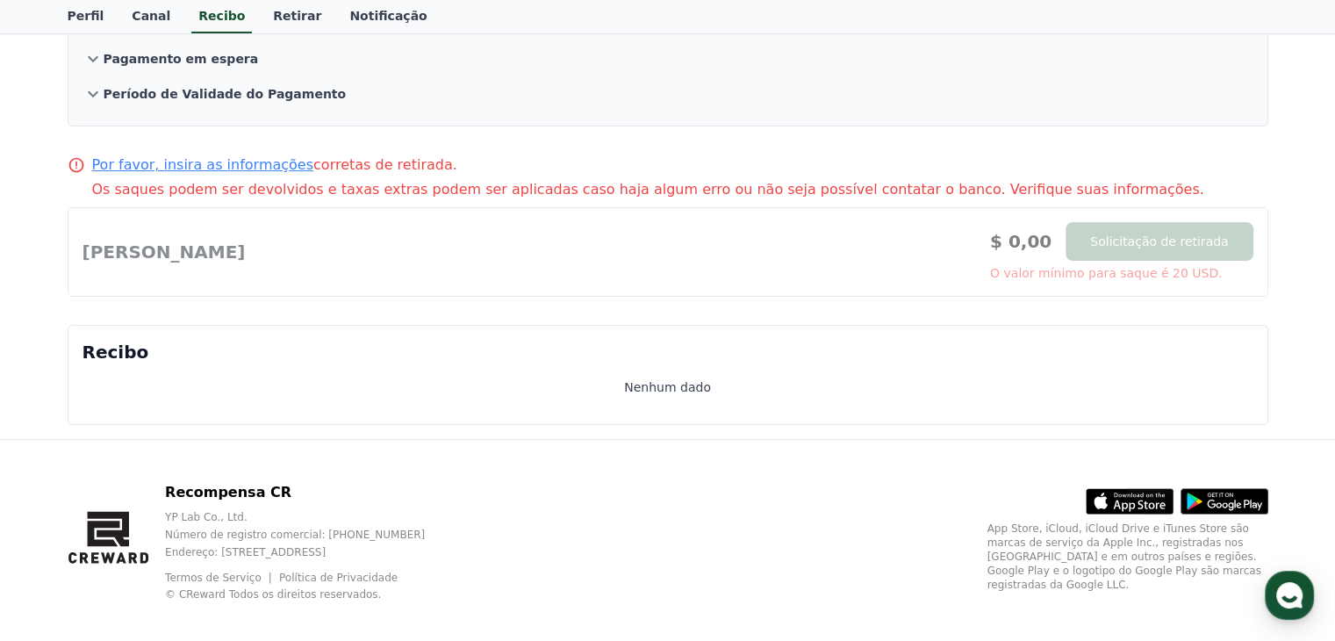
scroll to position [218, 0]
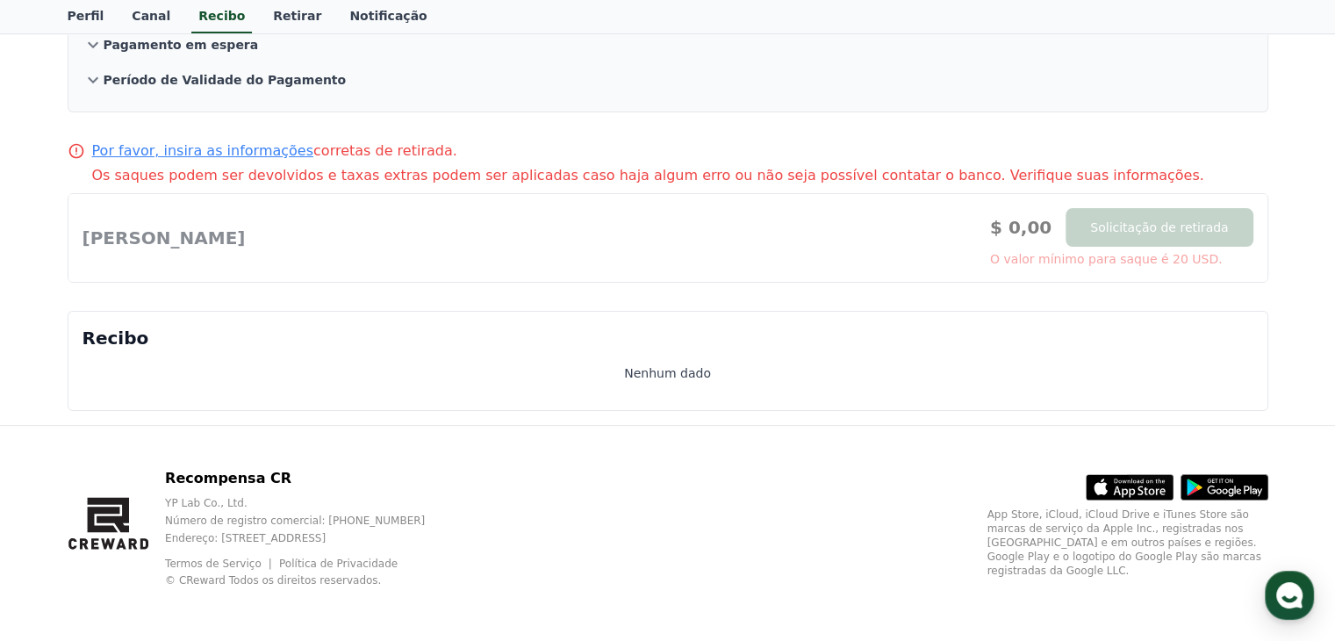
click at [188, 149] on font "Por favor, insira as informações" at bounding box center [203, 150] width 222 height 17
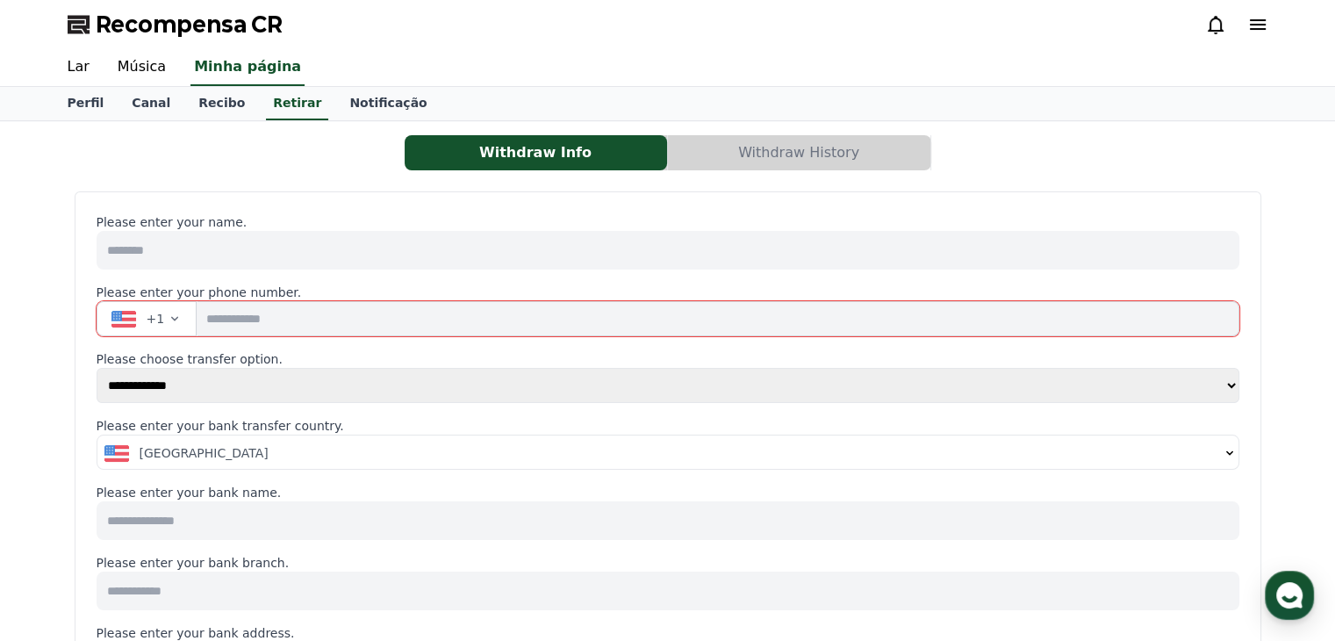
select select
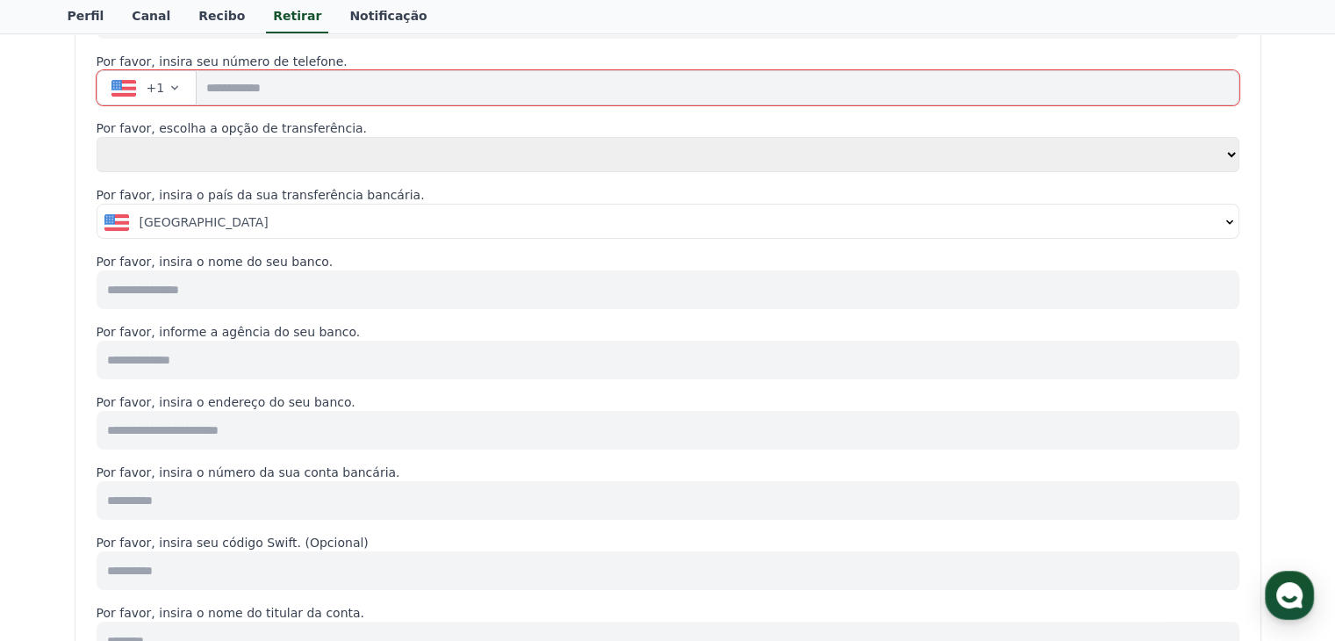
scroll to position [176, 0]
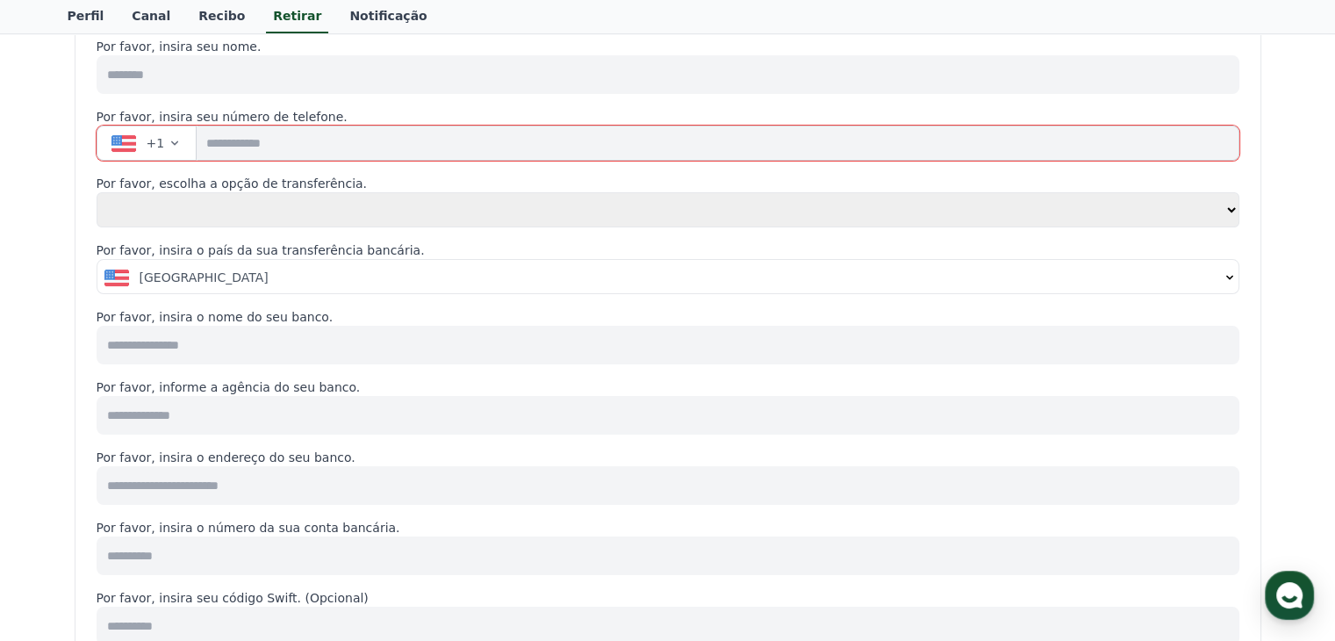
click at [318, 273] on div "[GEOGRAPHIC_DATA]" at bounding box center [661, 278] width 1115 height 18
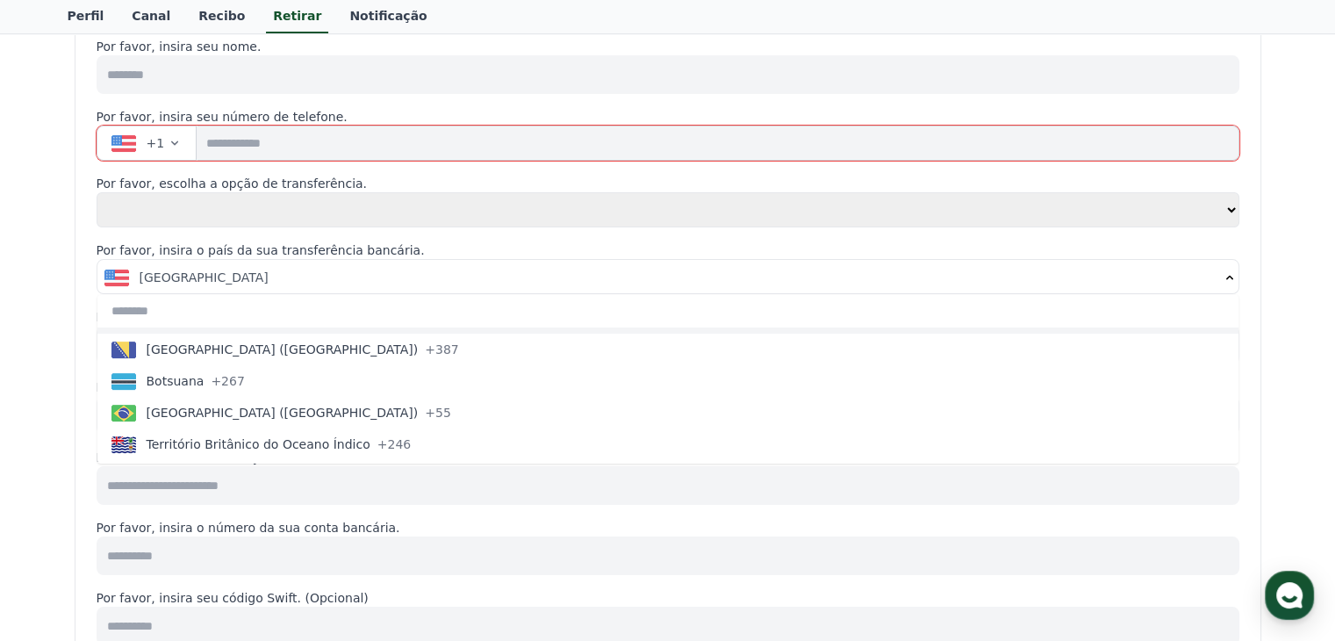
scroll to position [878, 0]
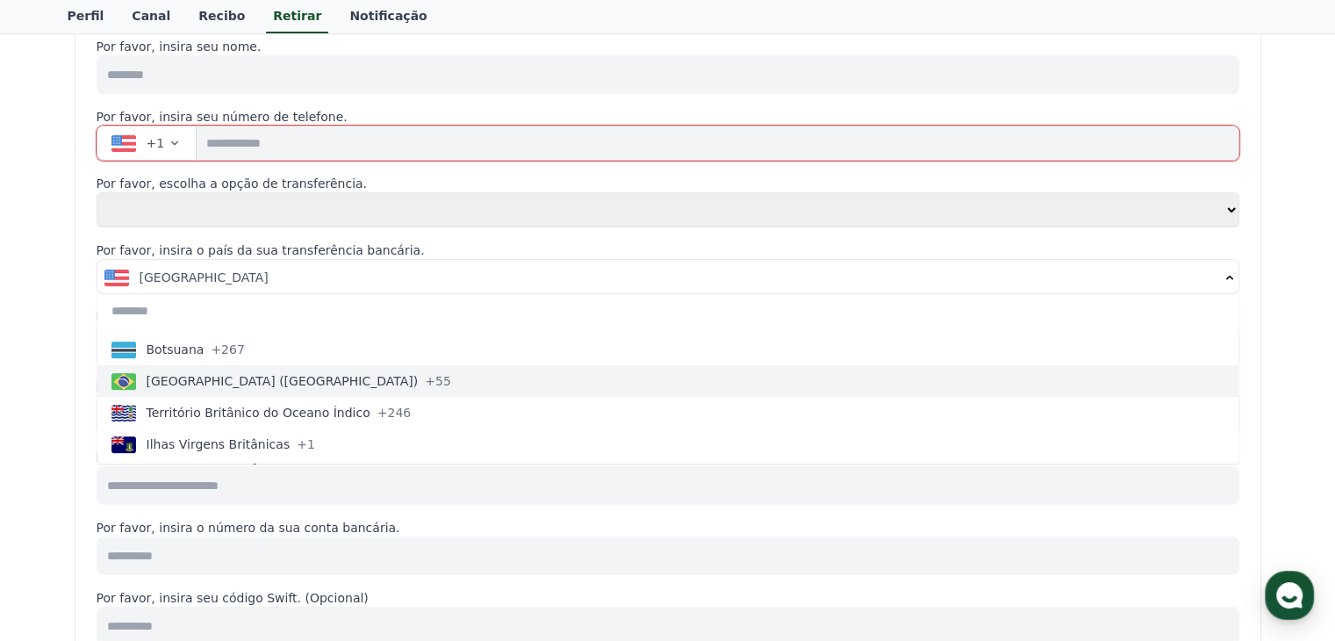
click at [411, 369] on button "[GEOGRAPHIC_DATA] ([GEOGRAPHIC_DATA]) +55" at bounding box center [667, 381] width 1141 height 32
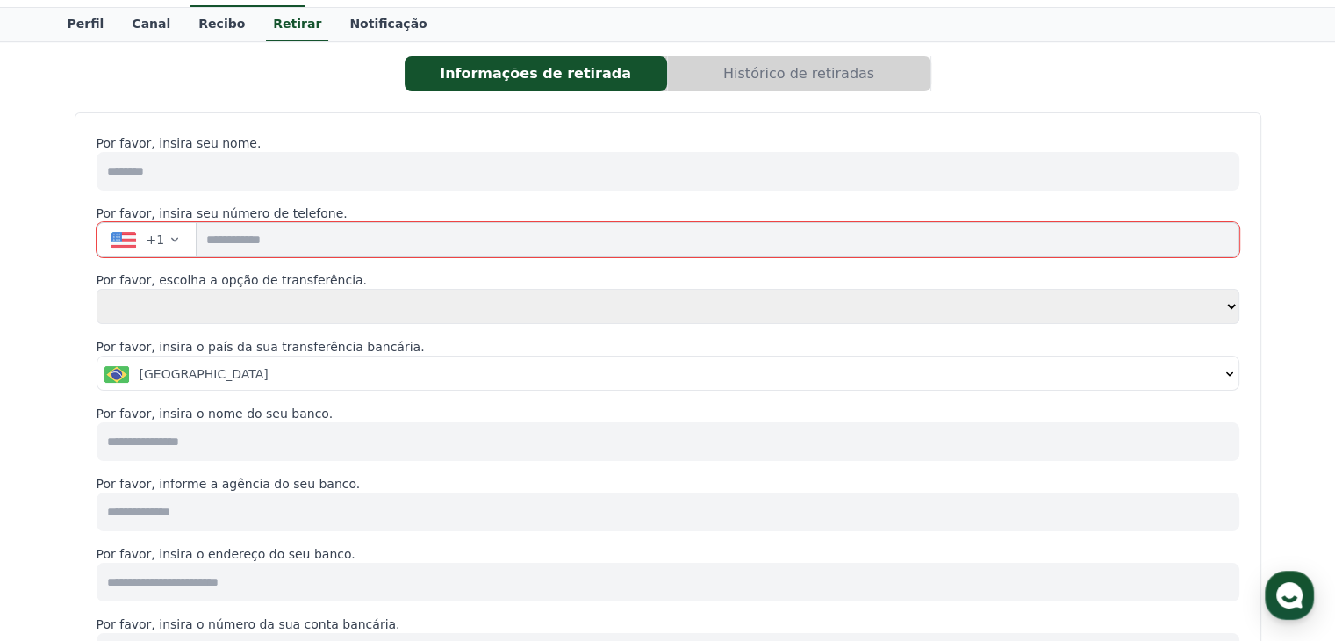
scroll to position [0, 0]
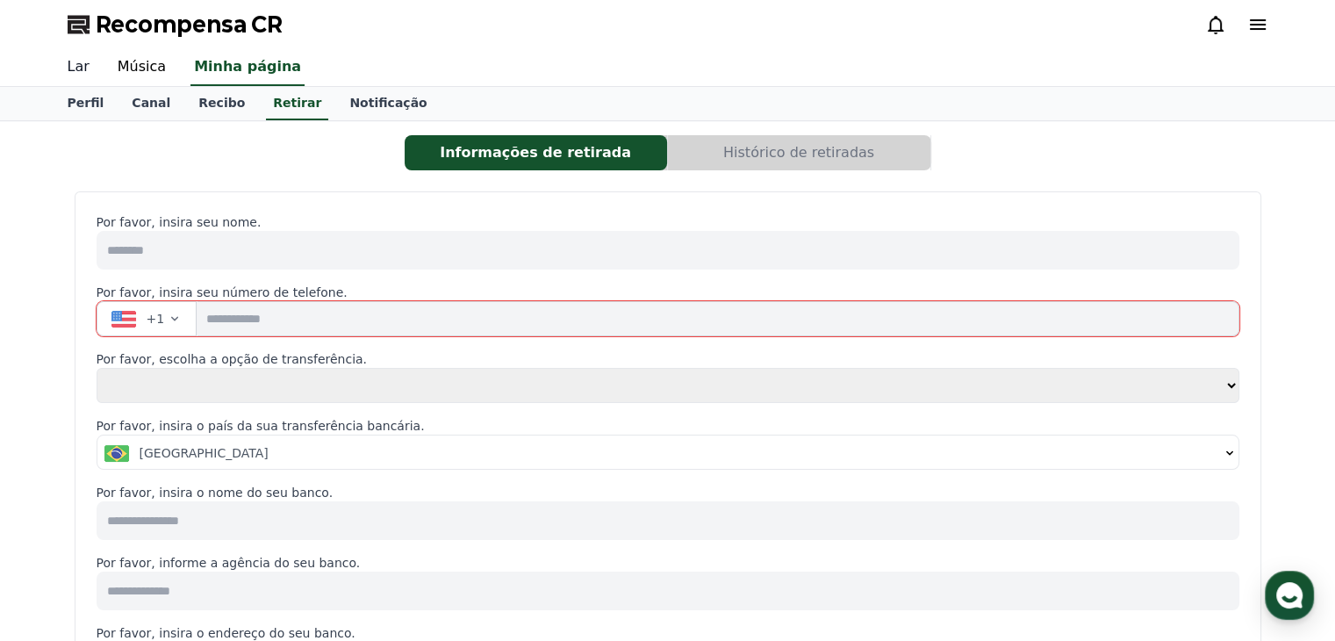
click at [77, 70] on font "Lar" at bounding box center [79, 66] width 22 height 17
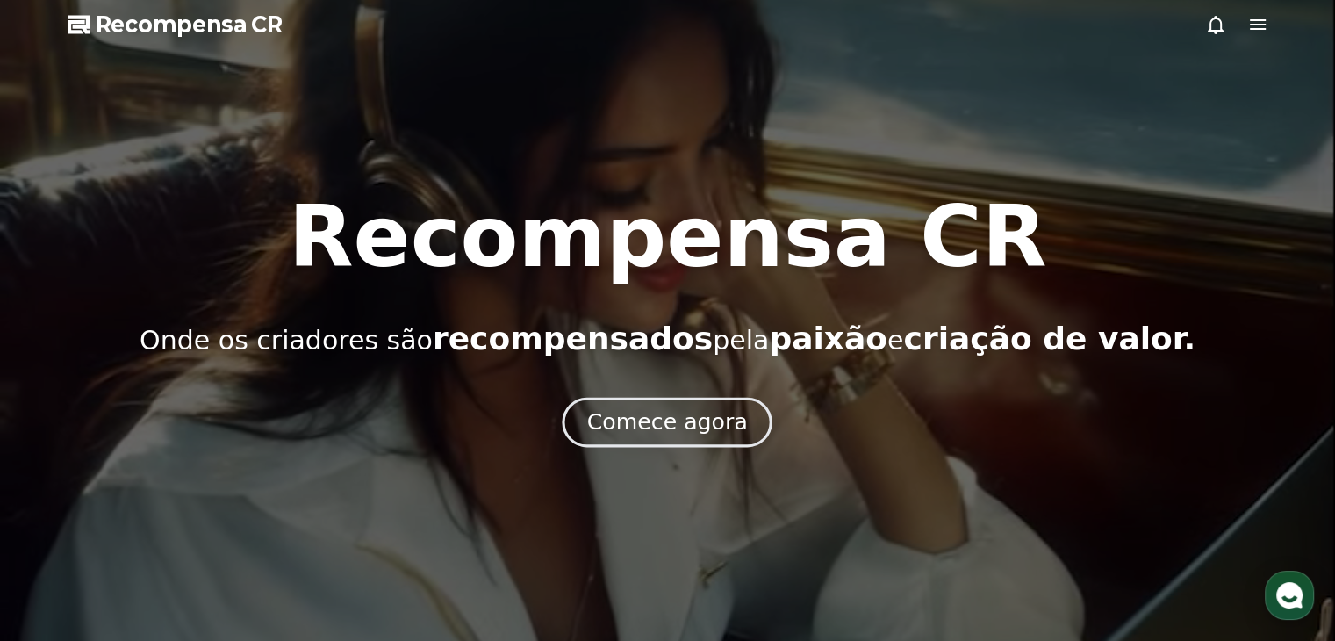
click at [721, 410] on font "Comece agora" at bounding box center [667, 421] width 161 height 25
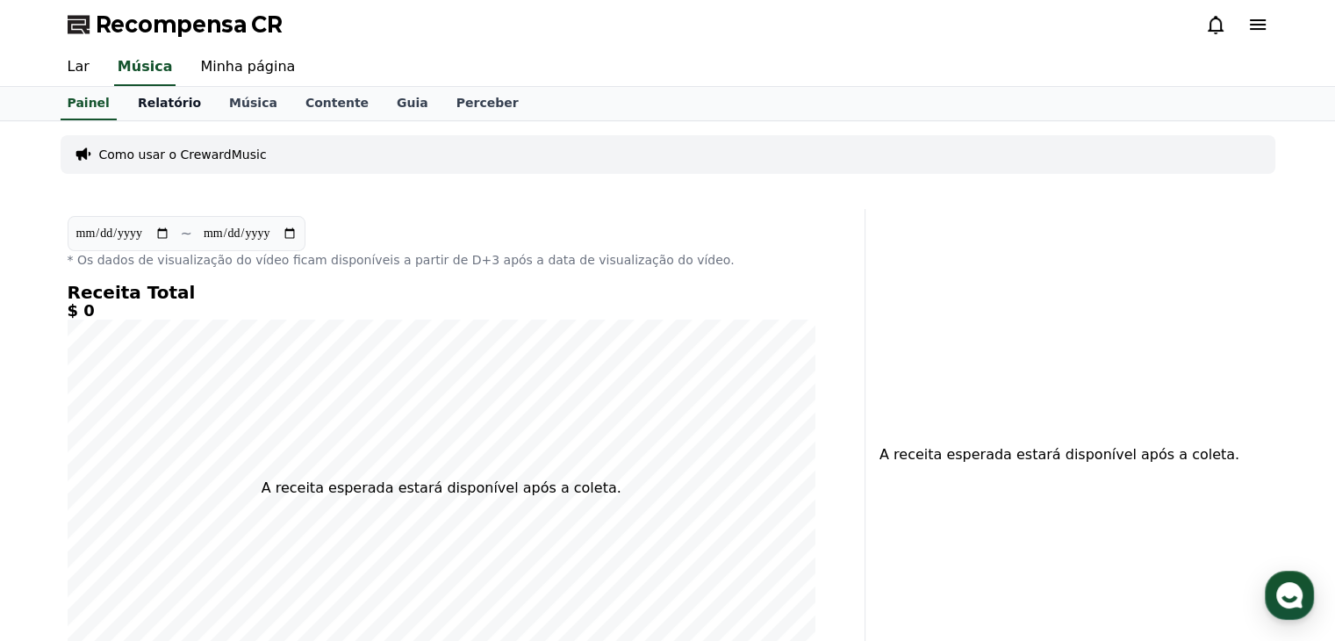
click at [155, 104] on font "Relatório" at bounding box center [169, 103] width 63 height 14
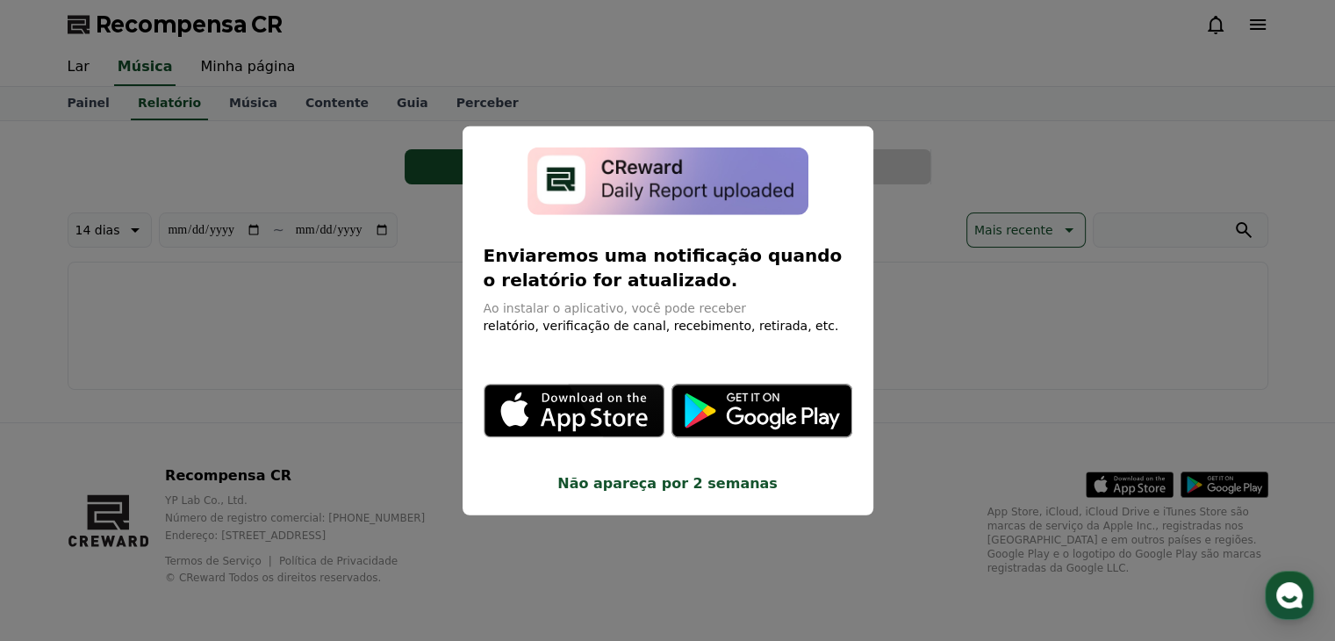
click at [933, 359] on button "fechar modal" at bounding box center [667, 320] width 1335 height 641
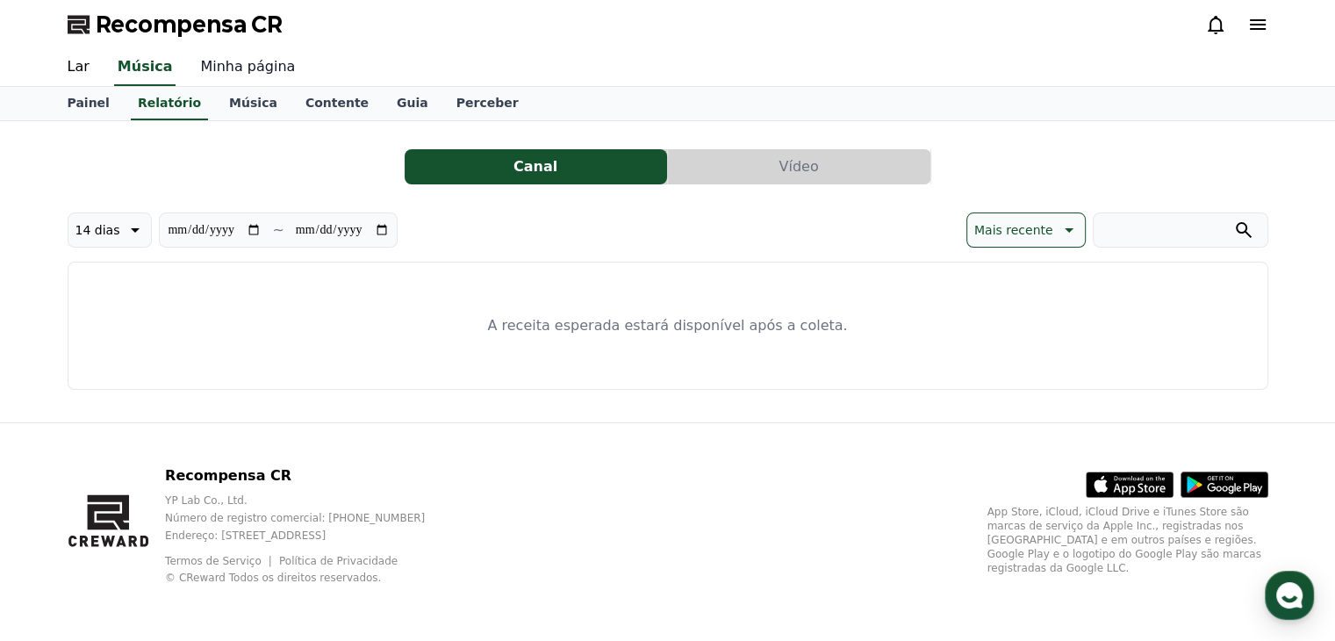
click at [212, 73] on font "Minha página" at bounding box center [247, 66] width 95 height 17
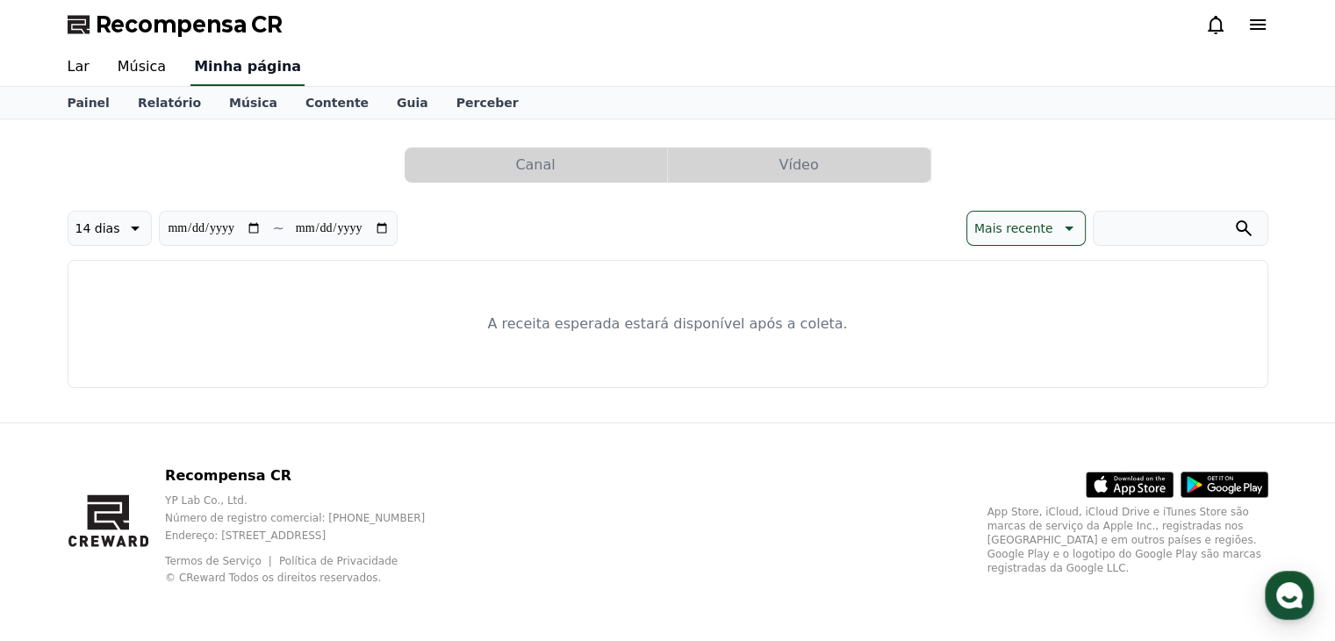
select select "**********"
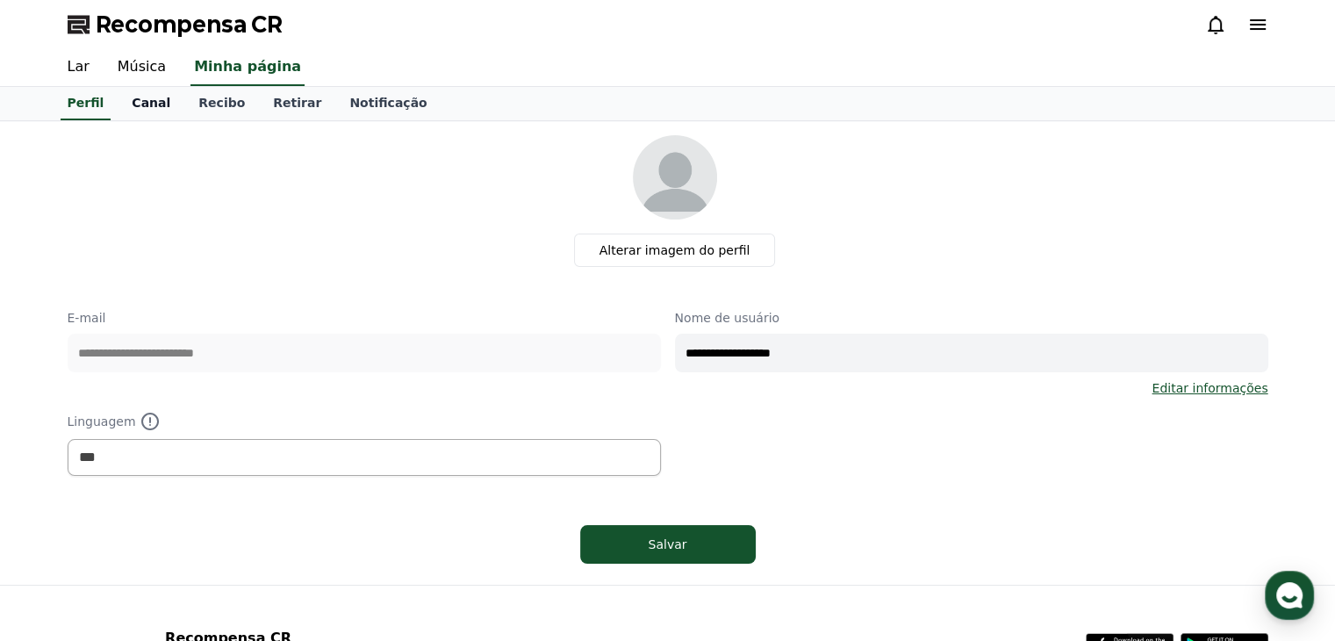
click at [151, 106] on font "Canal" at bounding box center [151, 103] width 39 height 14
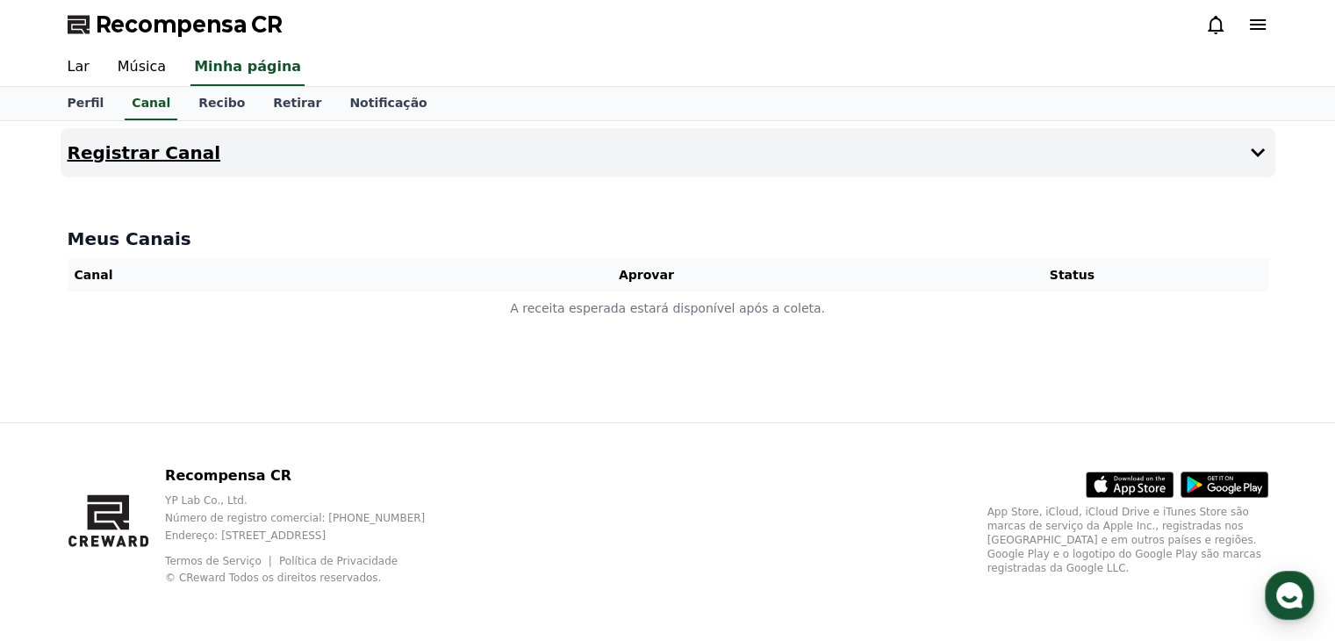
click at [247, 155] on button "Registrar Canal" at bounding box center [668, 152] width 1215 height 49
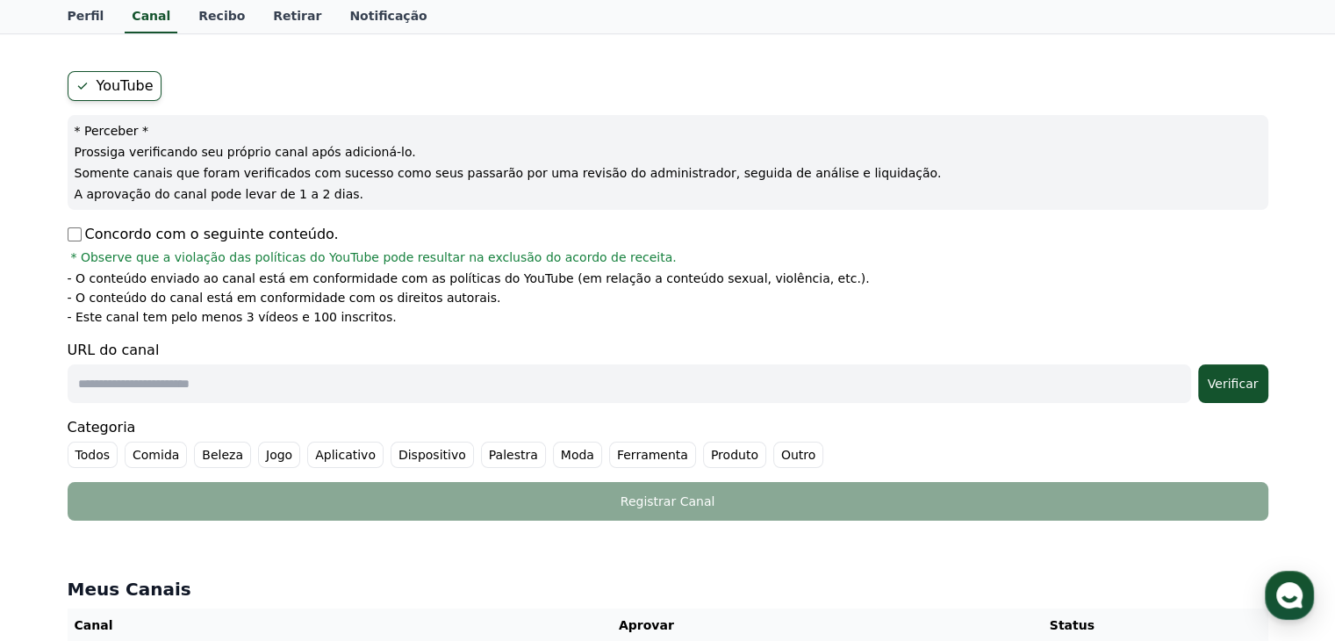
scroll to position [88, 0]
